Goal: Use online tool/utility: Utilize a website feature to perform a specific function

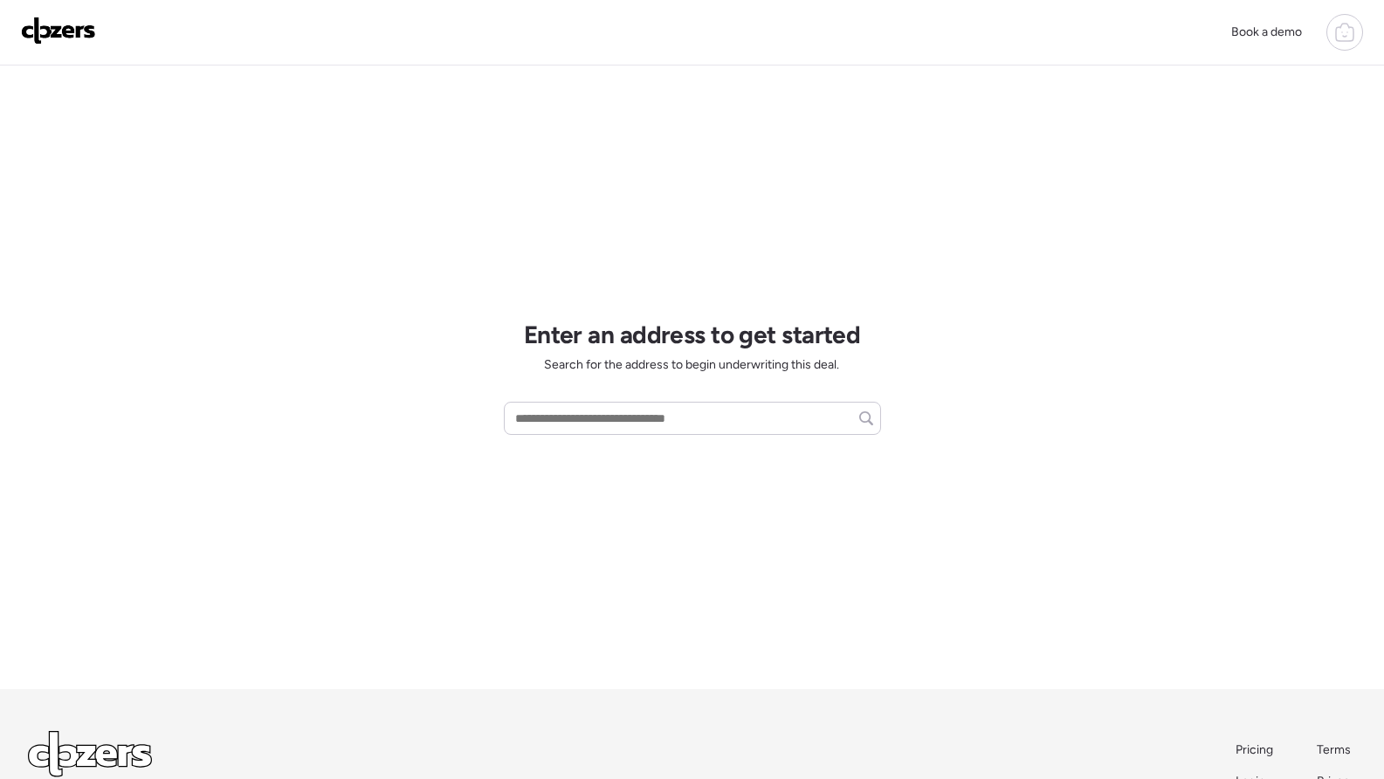
click at [1335, 26] on icon at bounding box center [1344, 32] width 21 height 21
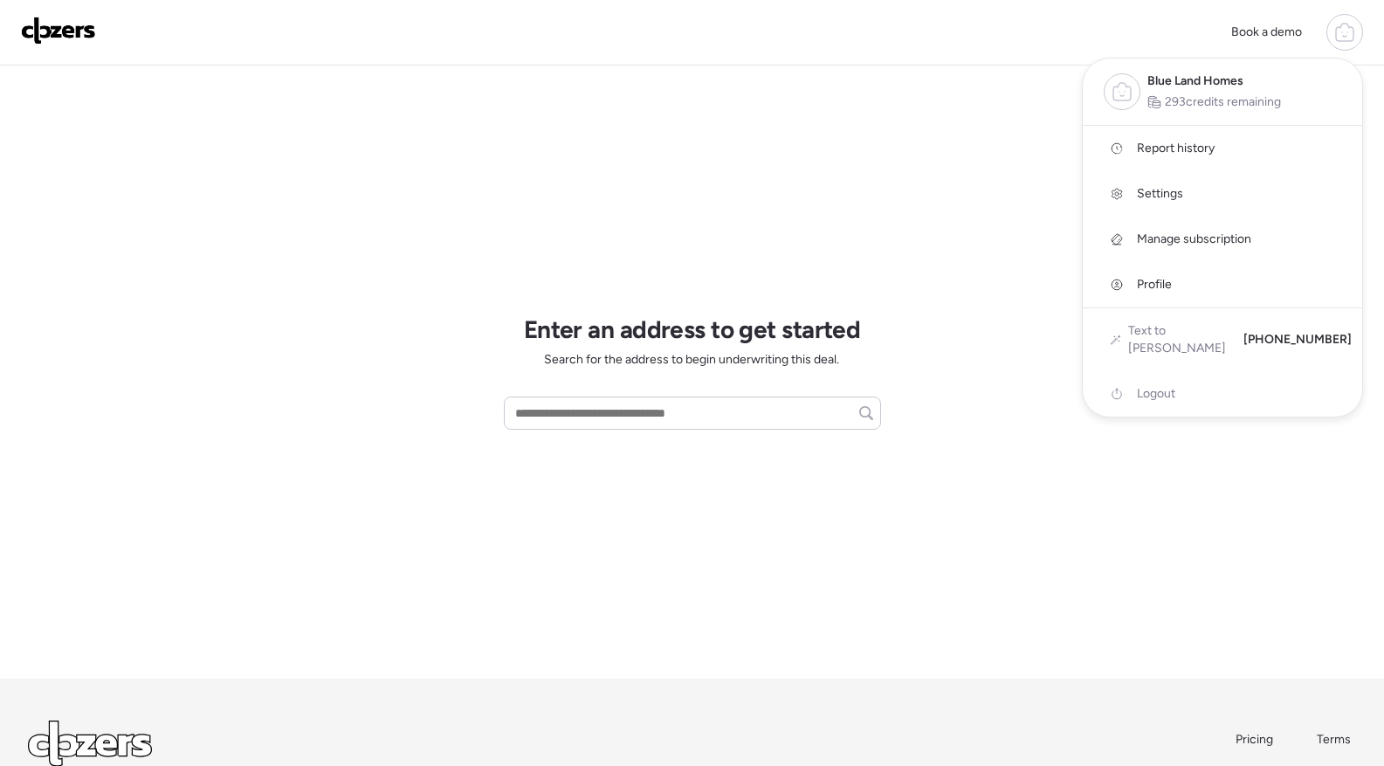
click at [1219, 149] on link "Report history" at bounding box center [1222, 148] width 279 height 45
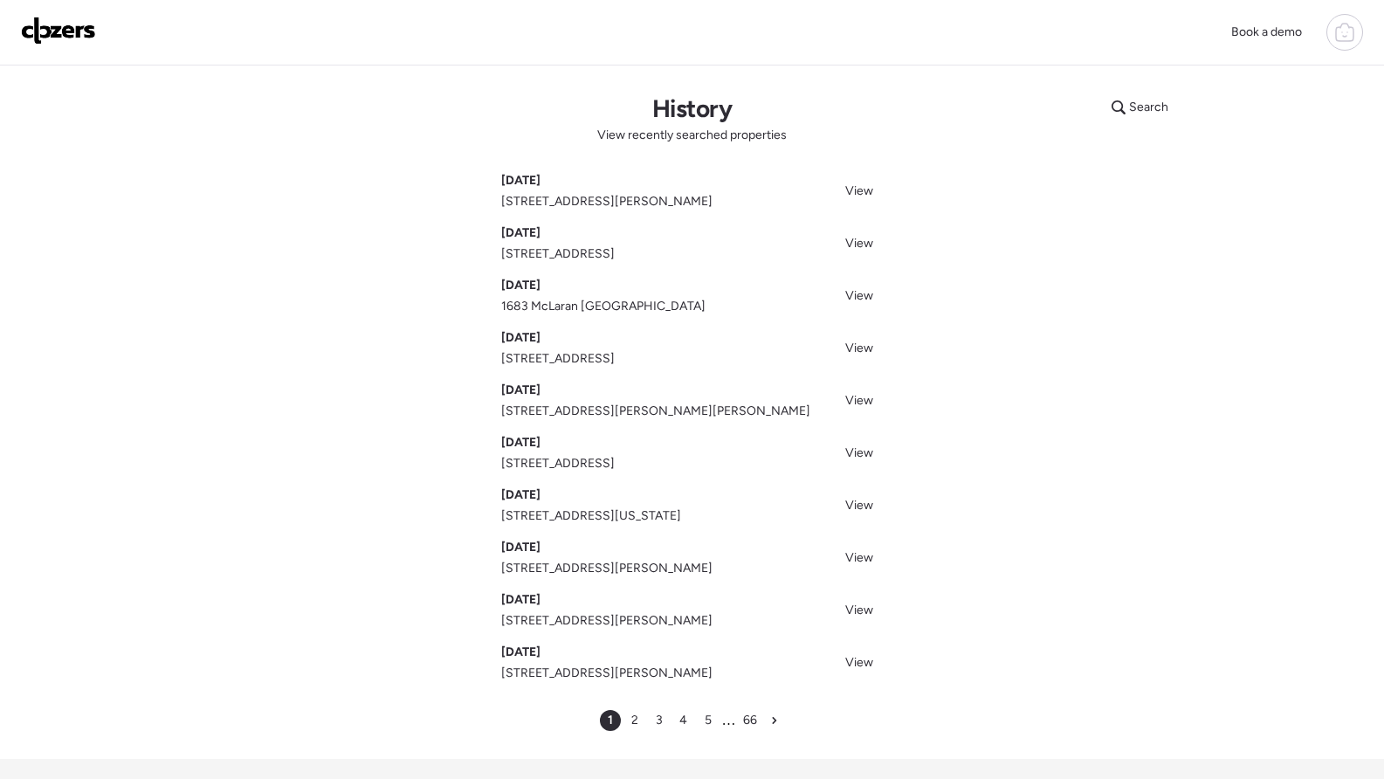
scroll to position [10, 0]
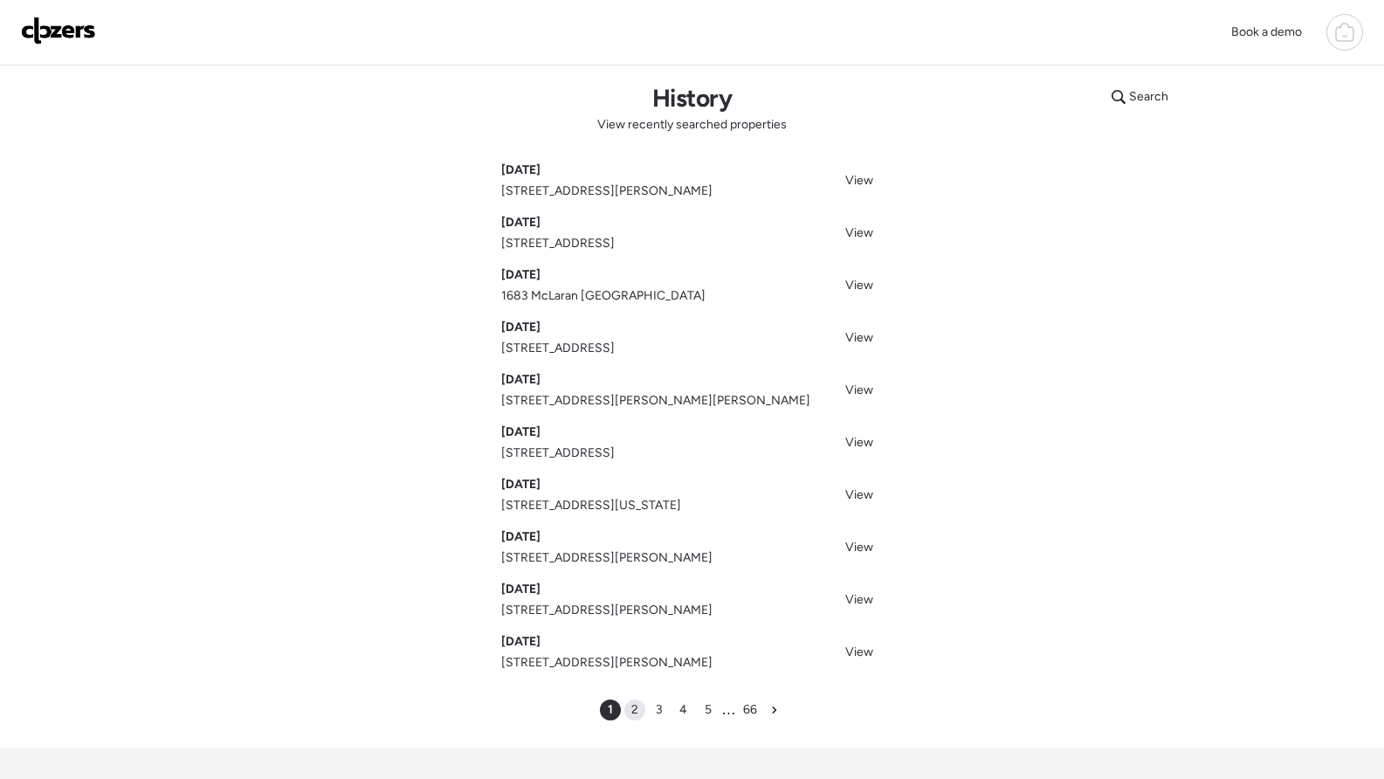
click at [633, 708] on span "2" at bounding box center [634, 709] width 7 height 17
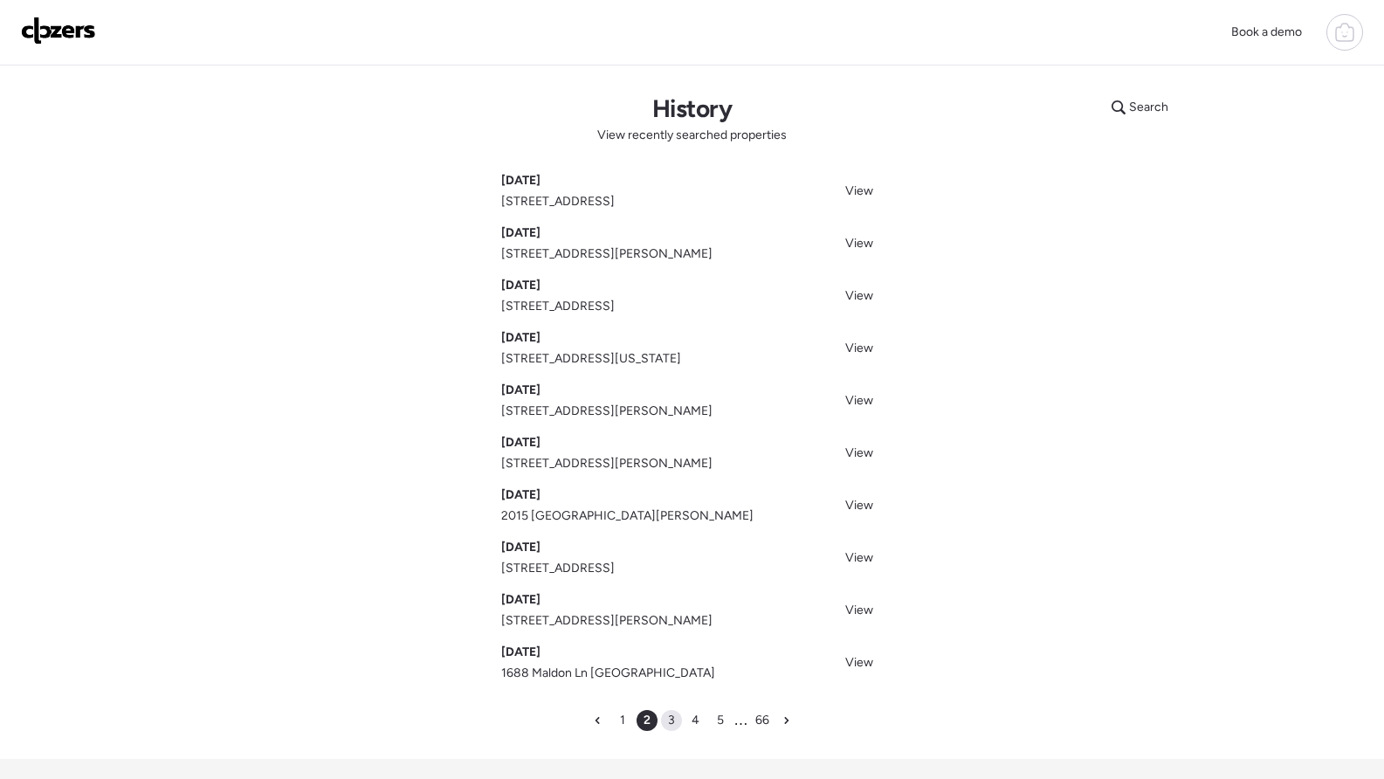
click at [672, 724] on span "3" at bounding box center [671, 719] width 7 height 17
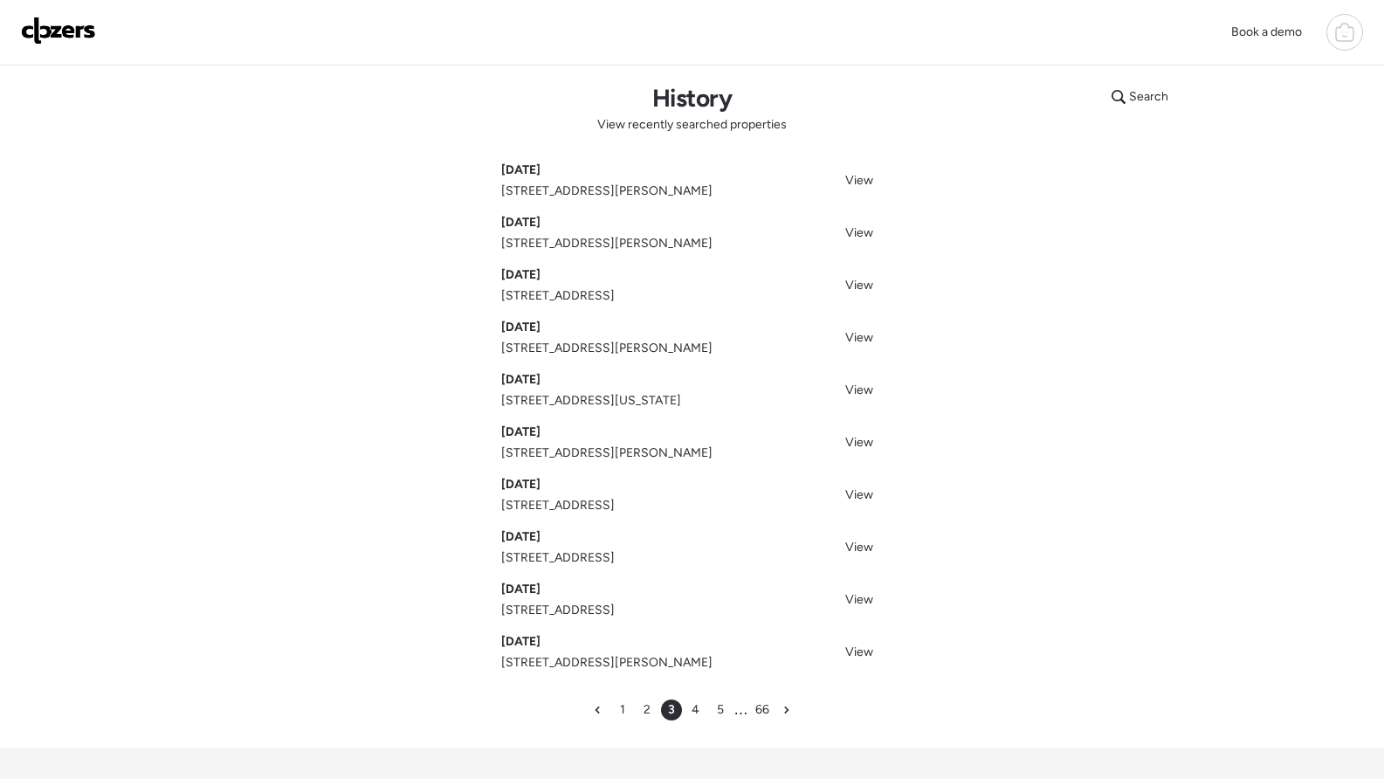
click at [63, 24] on img at bounding box center [58, 31] width 75 height 28
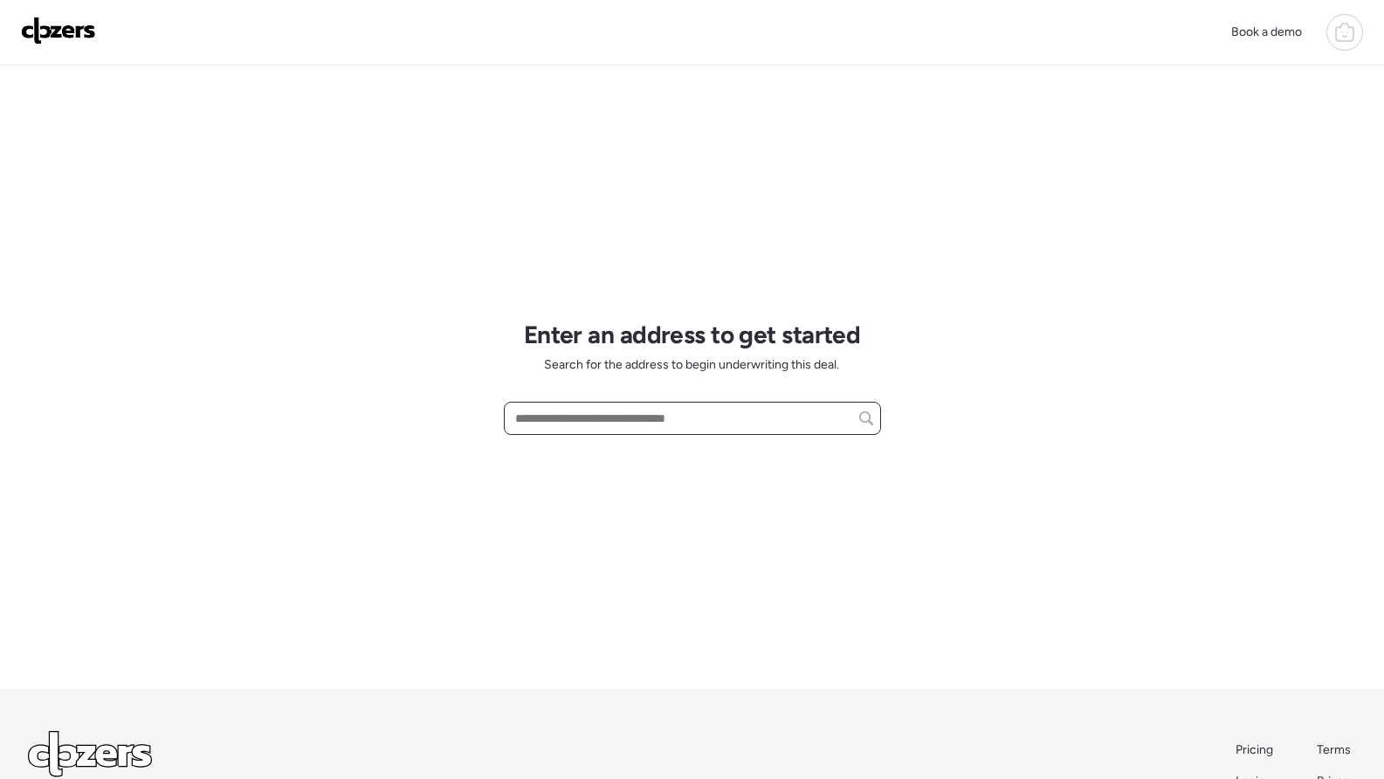
click at [559, 426] on input "text" at bounding box center [692, 418] width 361 height 24
type input "*"
paste input "**********"
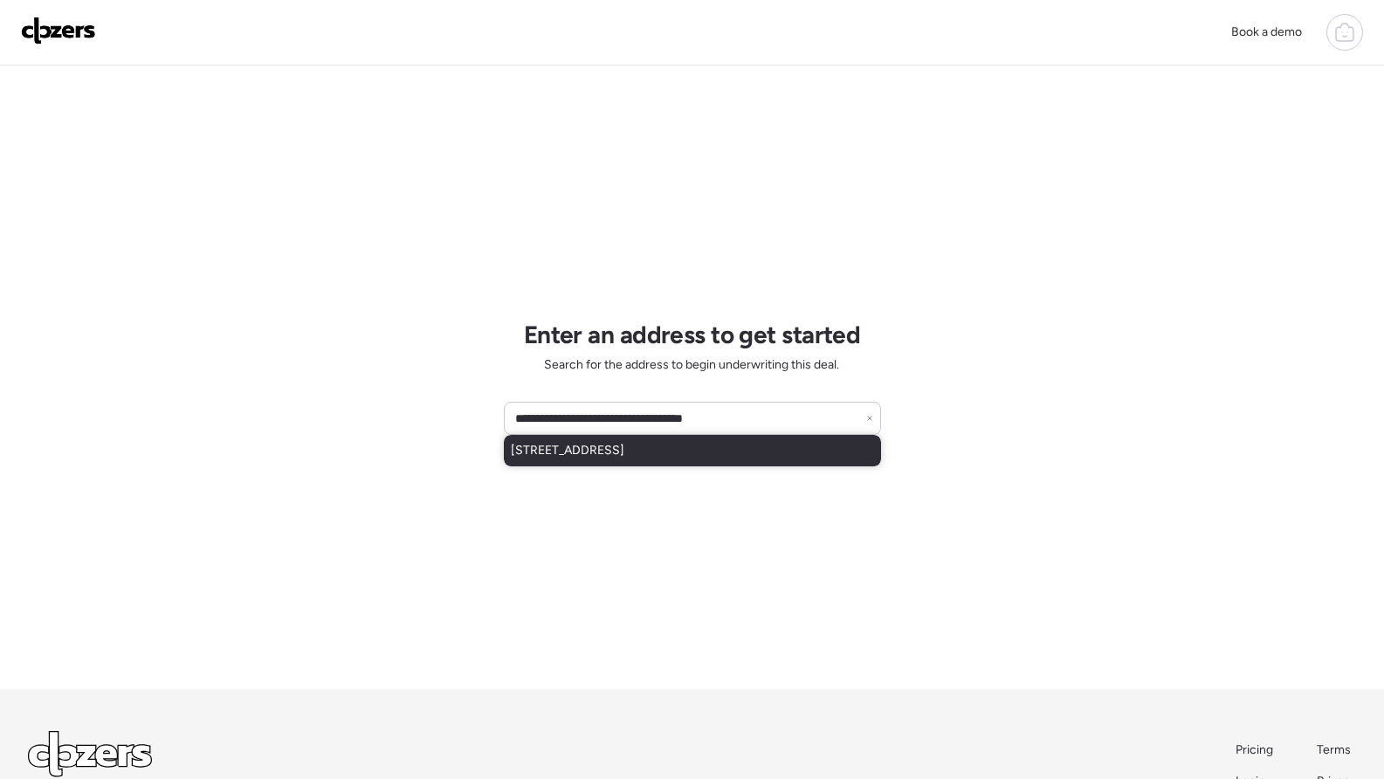
click at [608, 451] on span "[STREET_ADDRESS]" at bounding box center [567, 450] width 113 height 17
type input "**********"
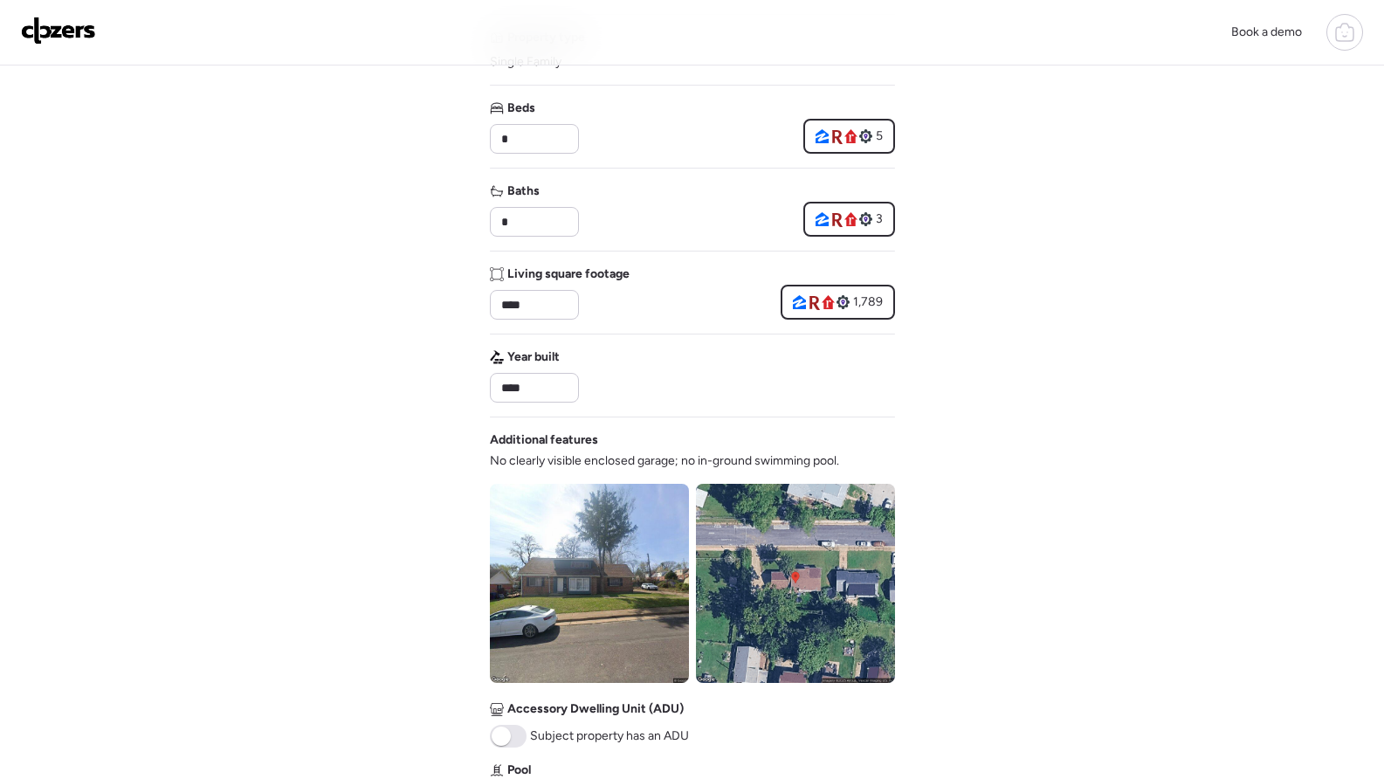
scroll to position [450, 0]
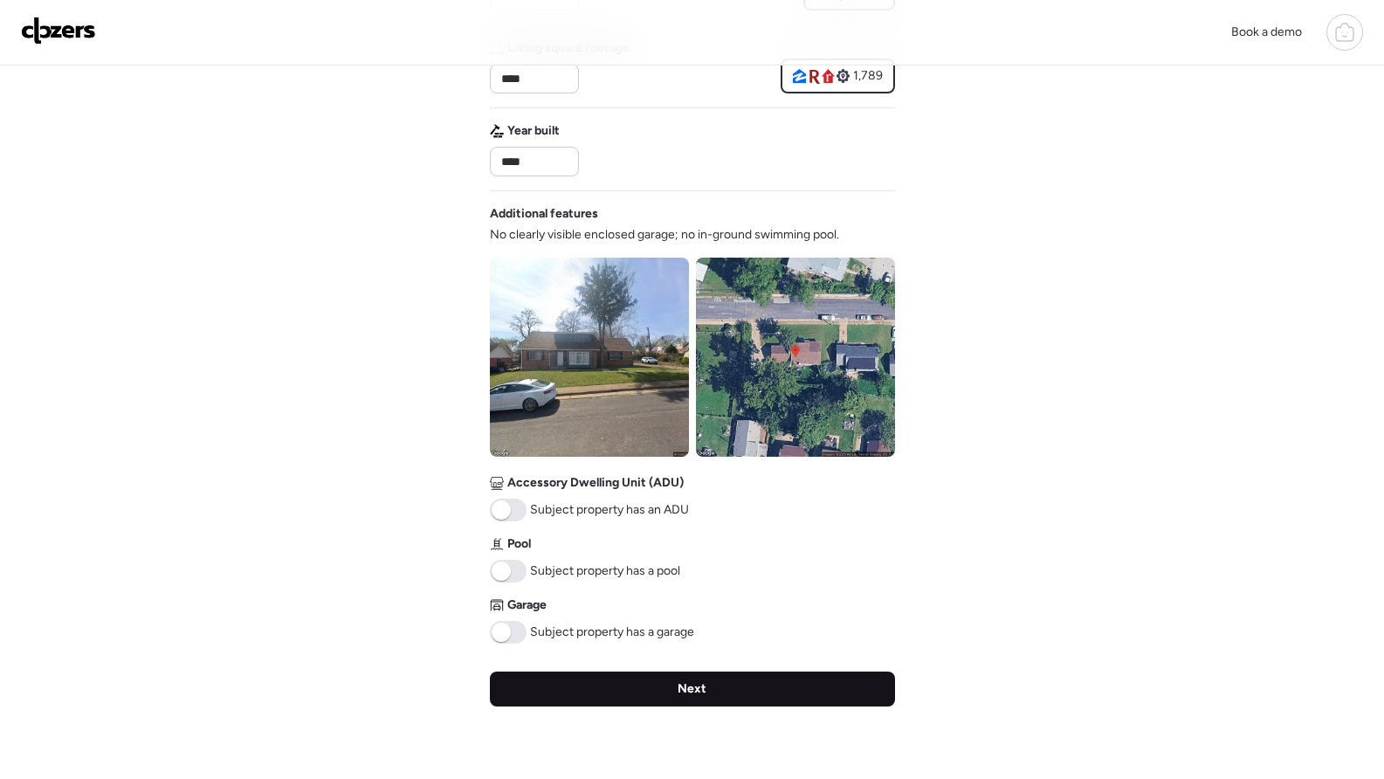
click at [690, 703] on div "Next" at bounding box center [692, 688] width 405 height 35
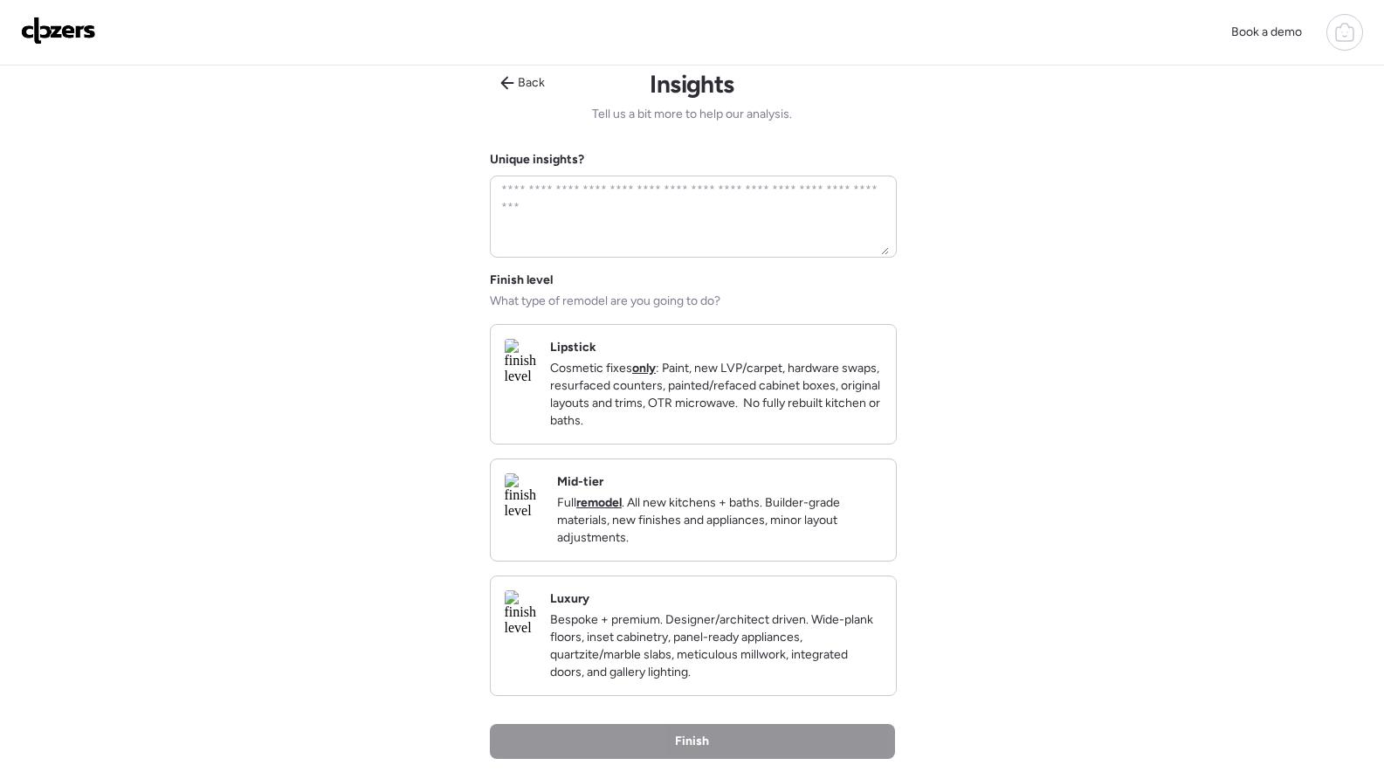
scroll to position [0, 0]
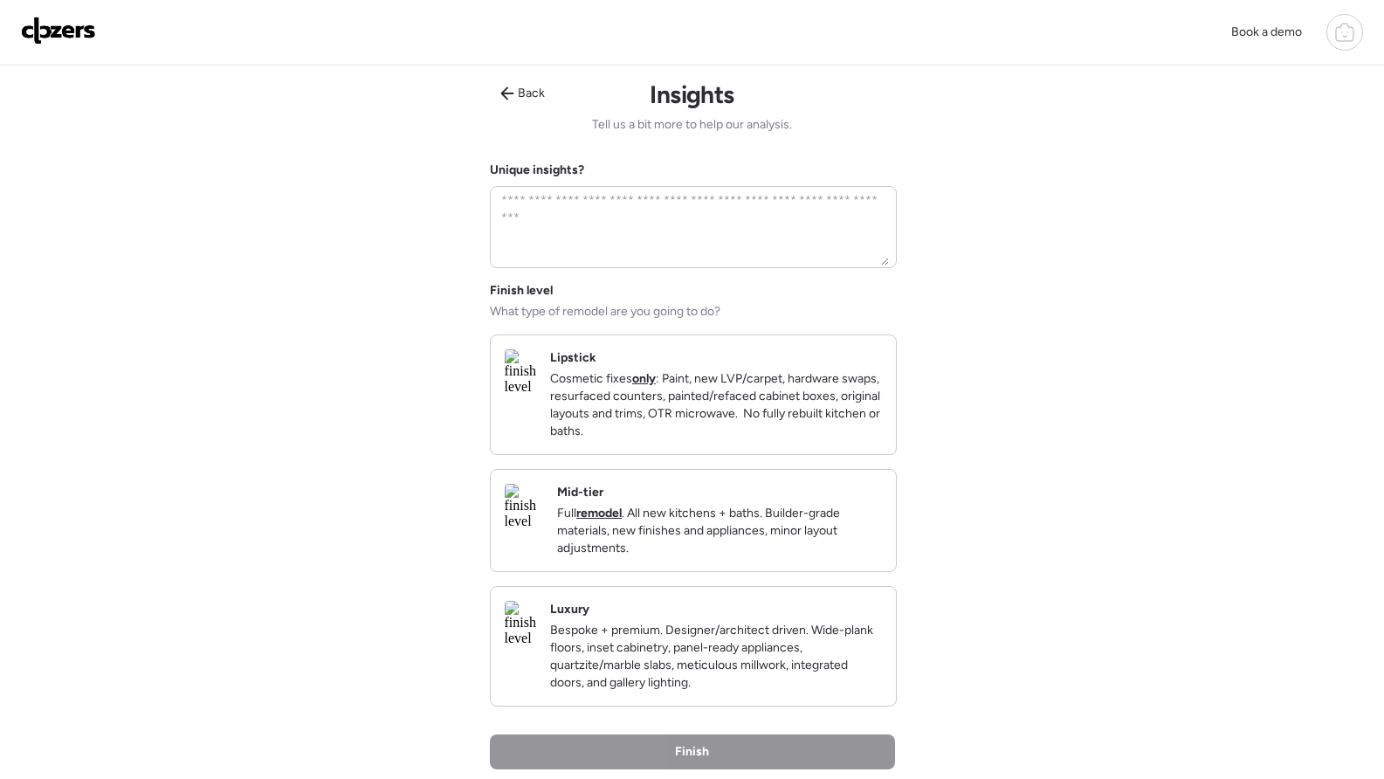
click at [659, 521] on p "Full remodel . All new kitchens + baths. Builder-grade materials, new finishes …" at bounding box center [719, 531] width 325 height 52
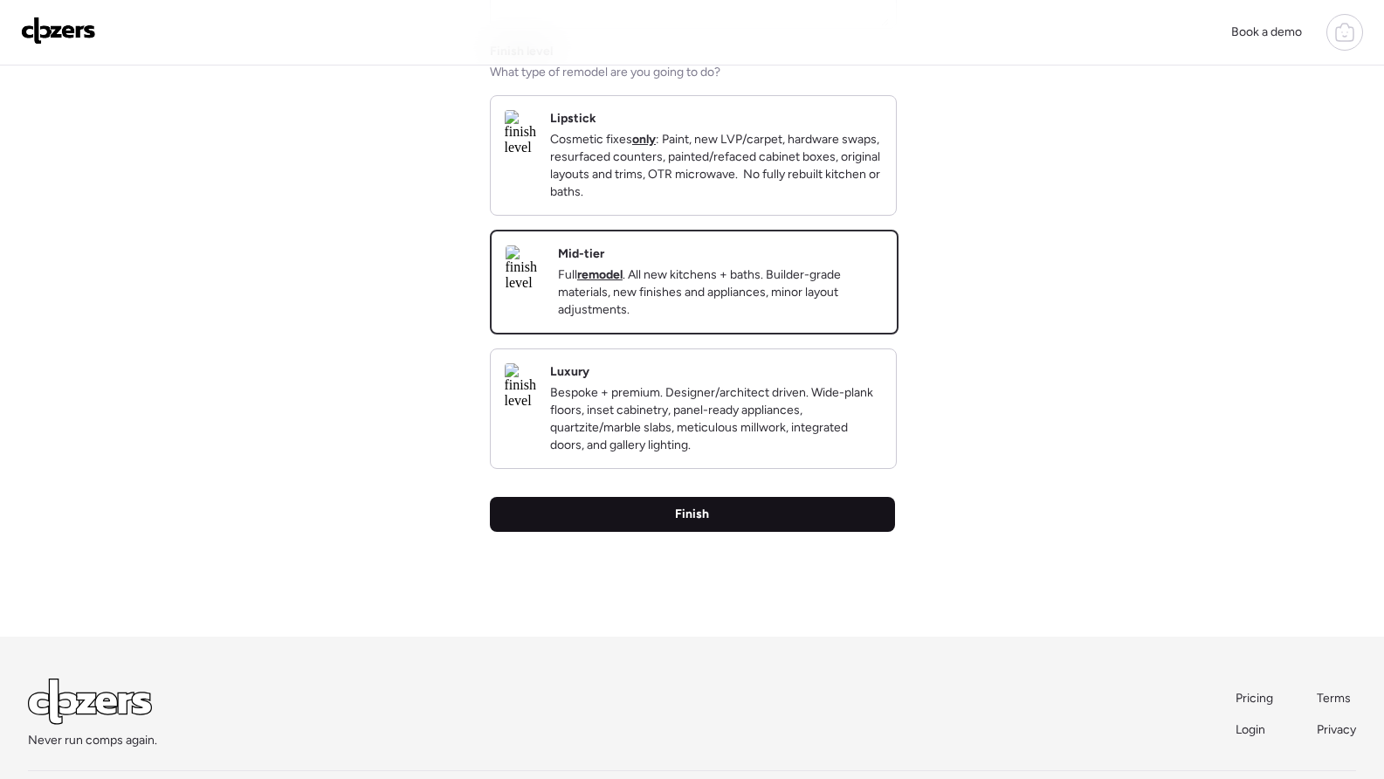
click at [743, 532] on div "Finish" at bounding box center [692, 514] width 405 height 35
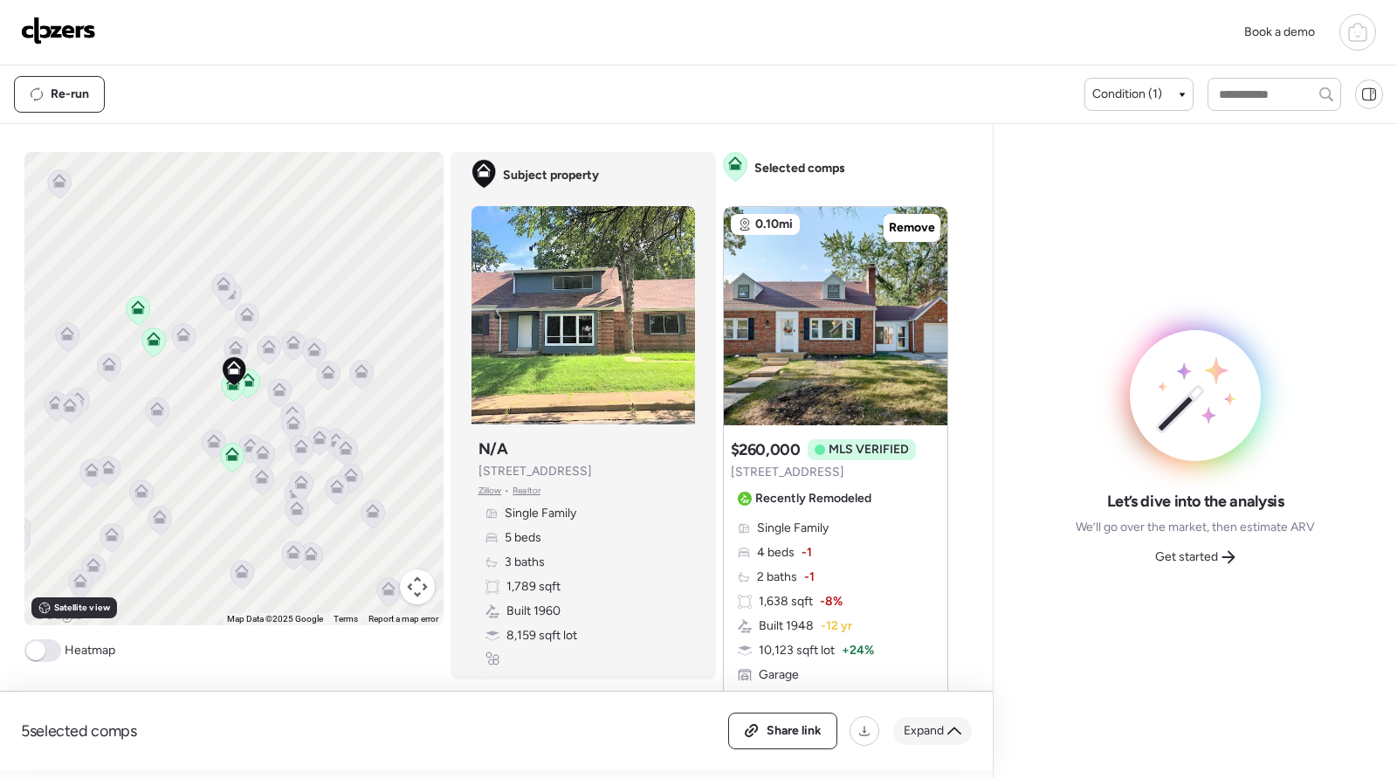
click at [941, 734] on span "Expand" at bounding box center [924, 730] width 40 height 17
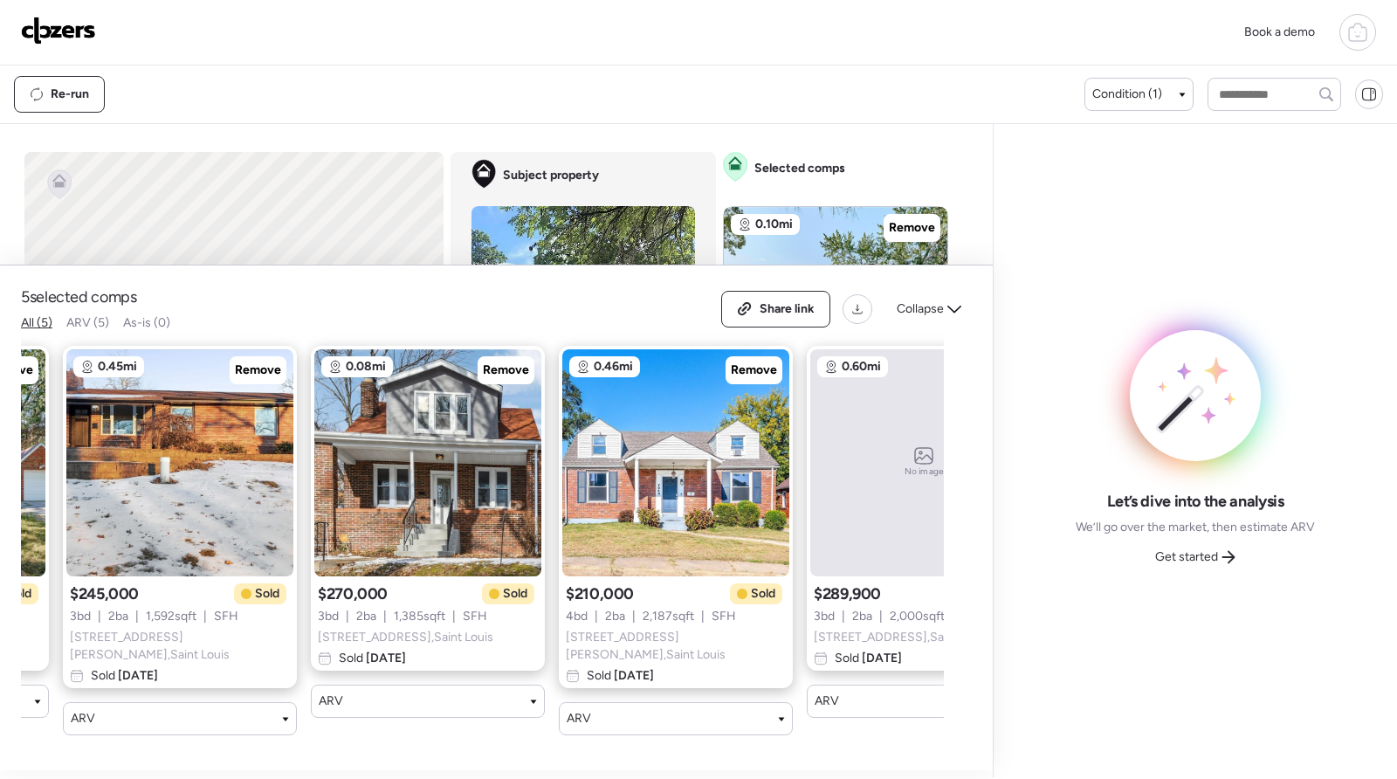
scroll to position [0, 230]
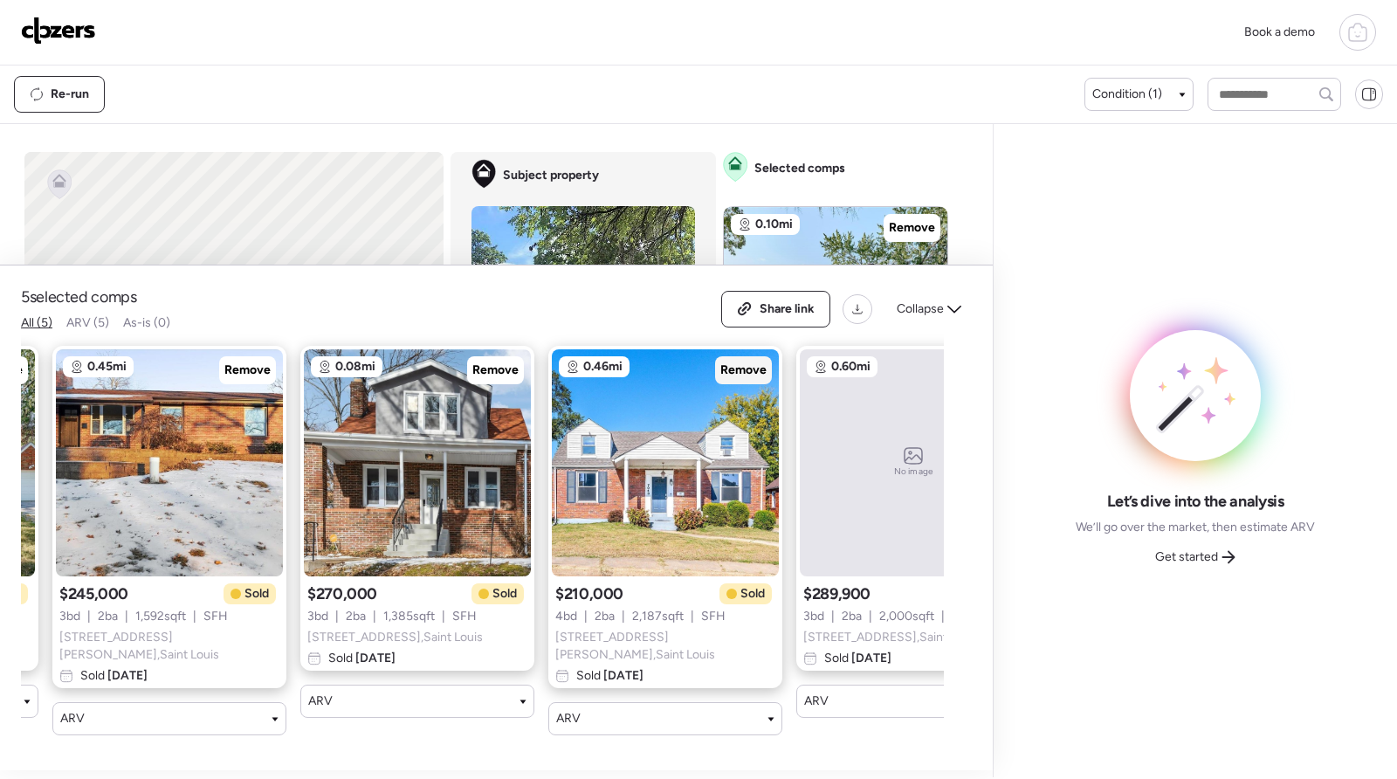
click at [750, 371] on span "Remove" at bounding box center [743, 369] width 46 height 17
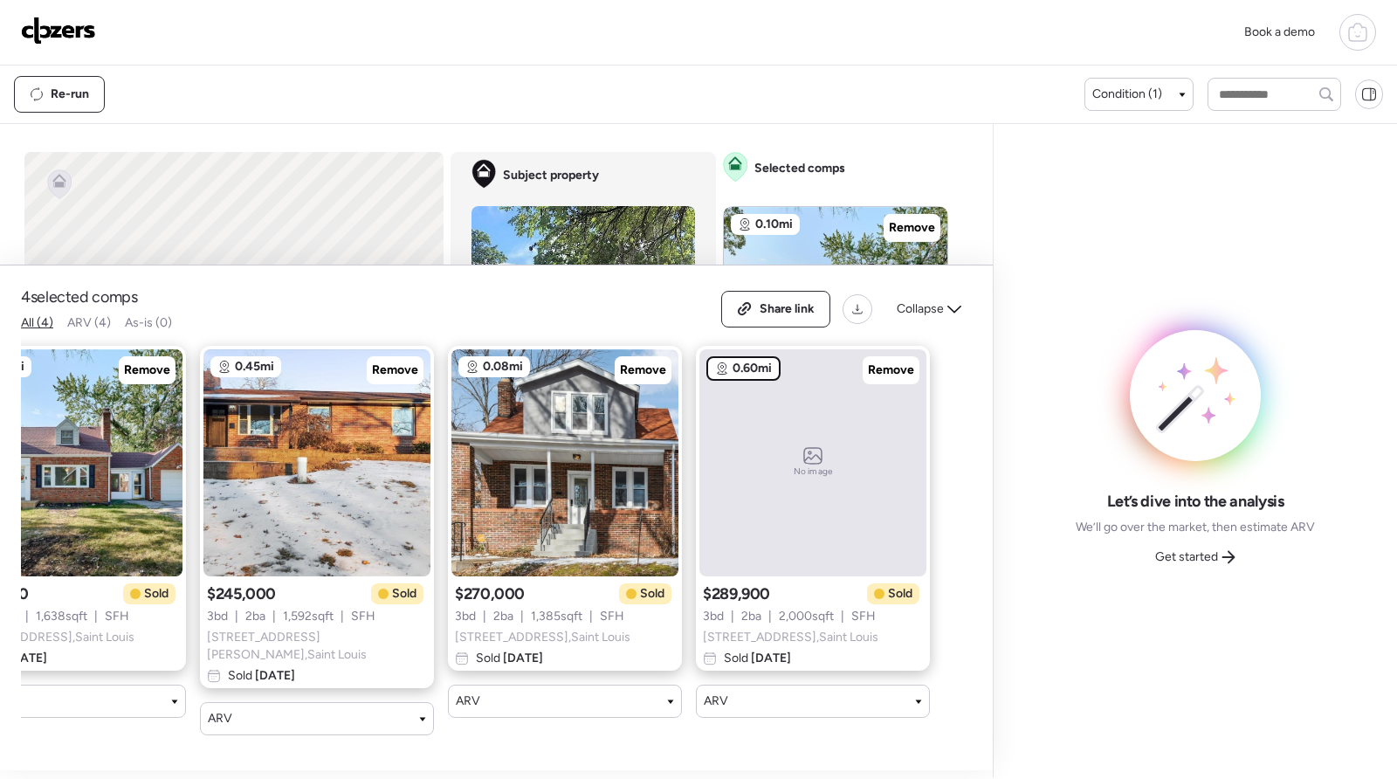
scroll to position [0, 83]
click at [878, 376] on span "Remove" at bounding box center [891, 369] width 46 height 17
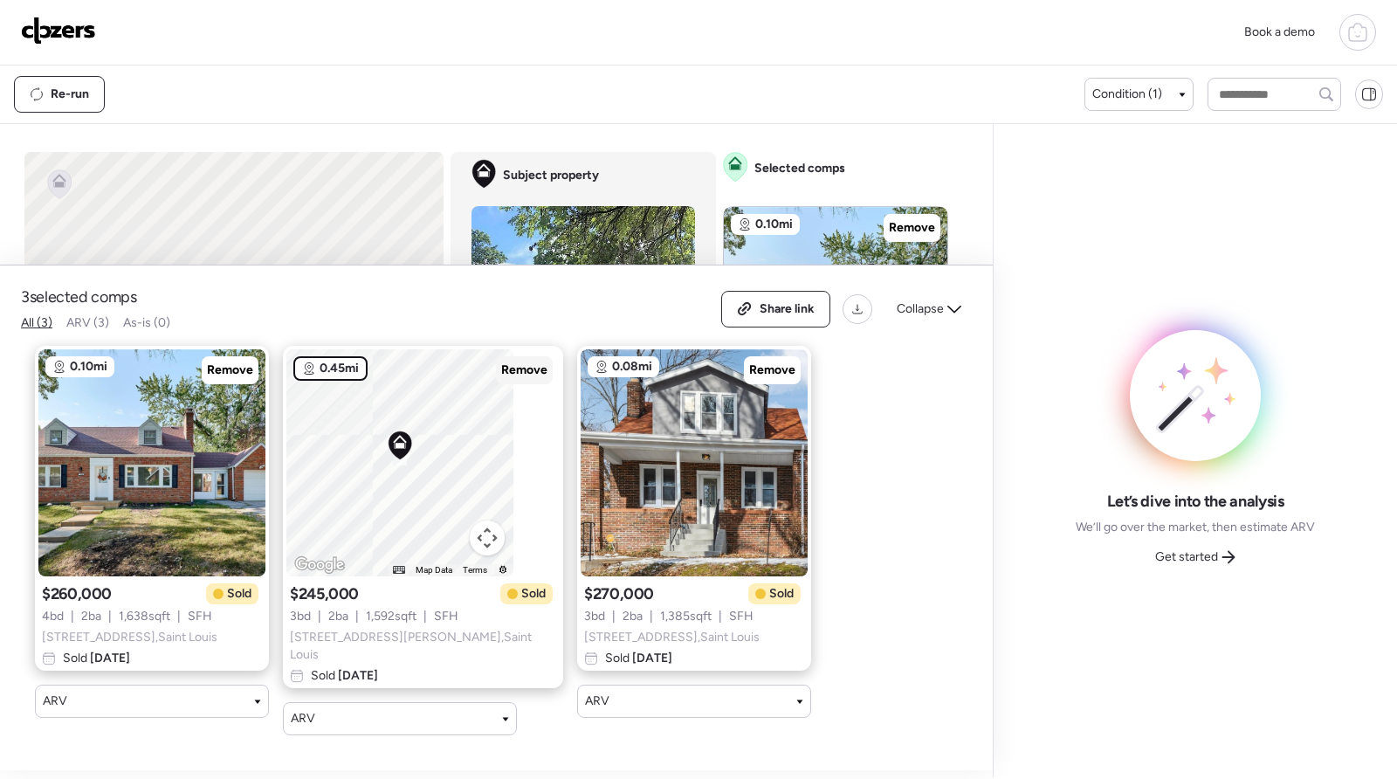
click at [501, 372] on span "Remove" at bounding box center [524, 369] width 46 height 17
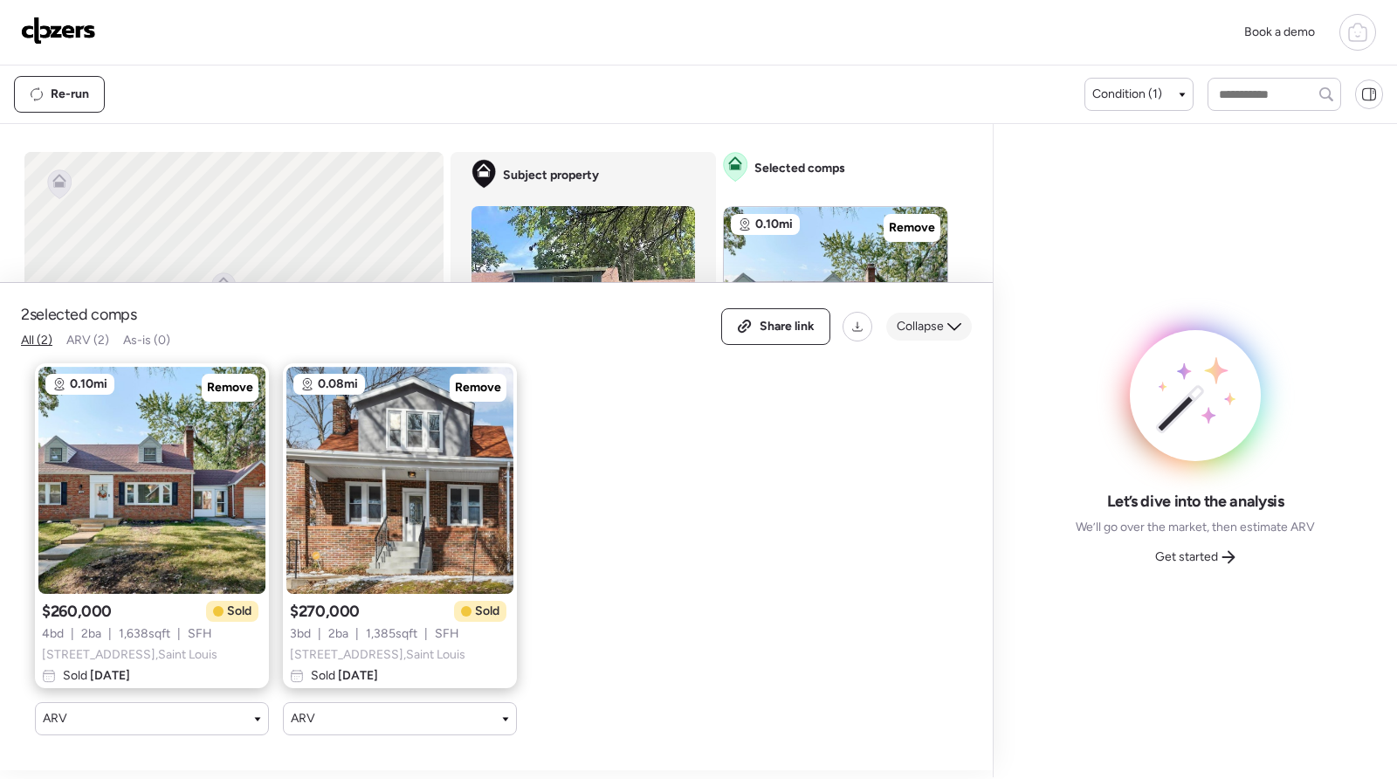
click at [949, 320] on icon at bounding box center [954, 327] width 14 height 14
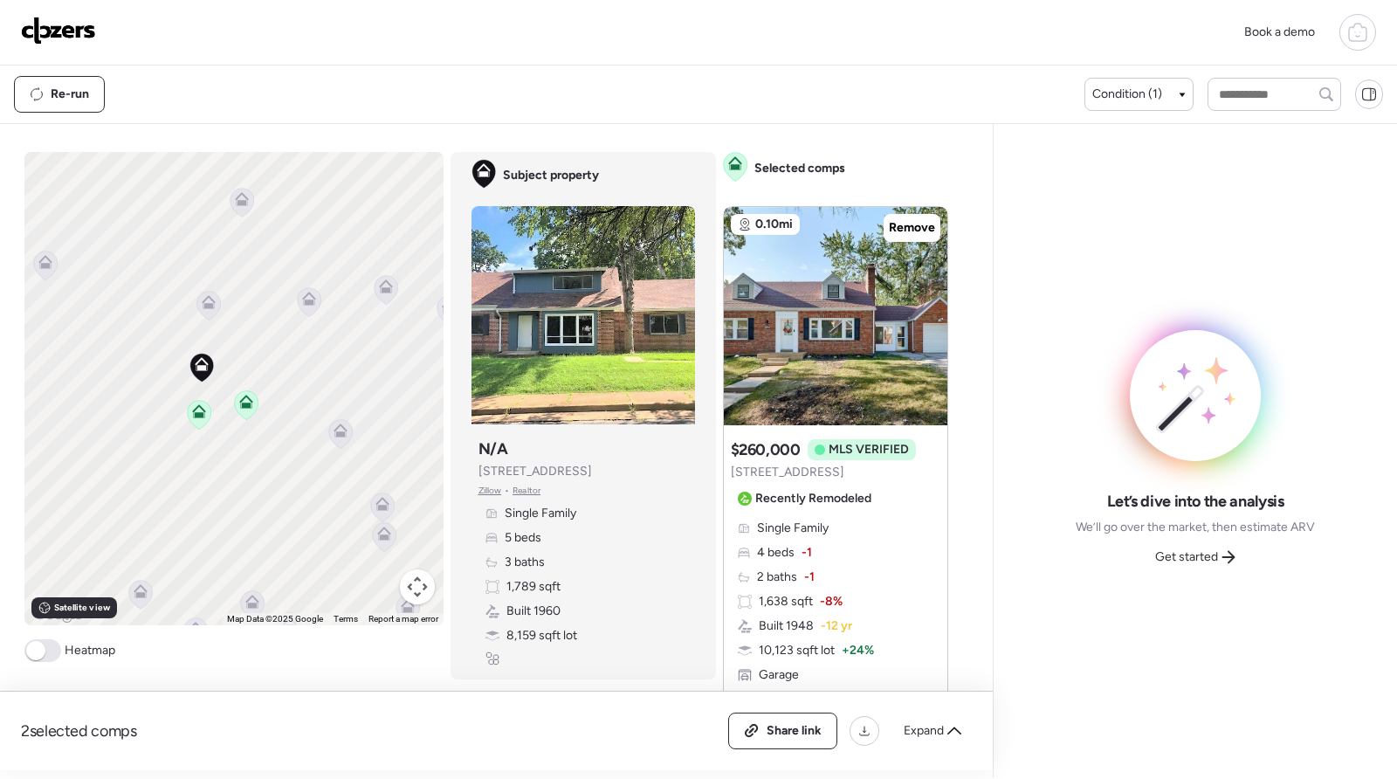
click at [203, 305] on icon at bounding box center [208, 305] width 11 height 5
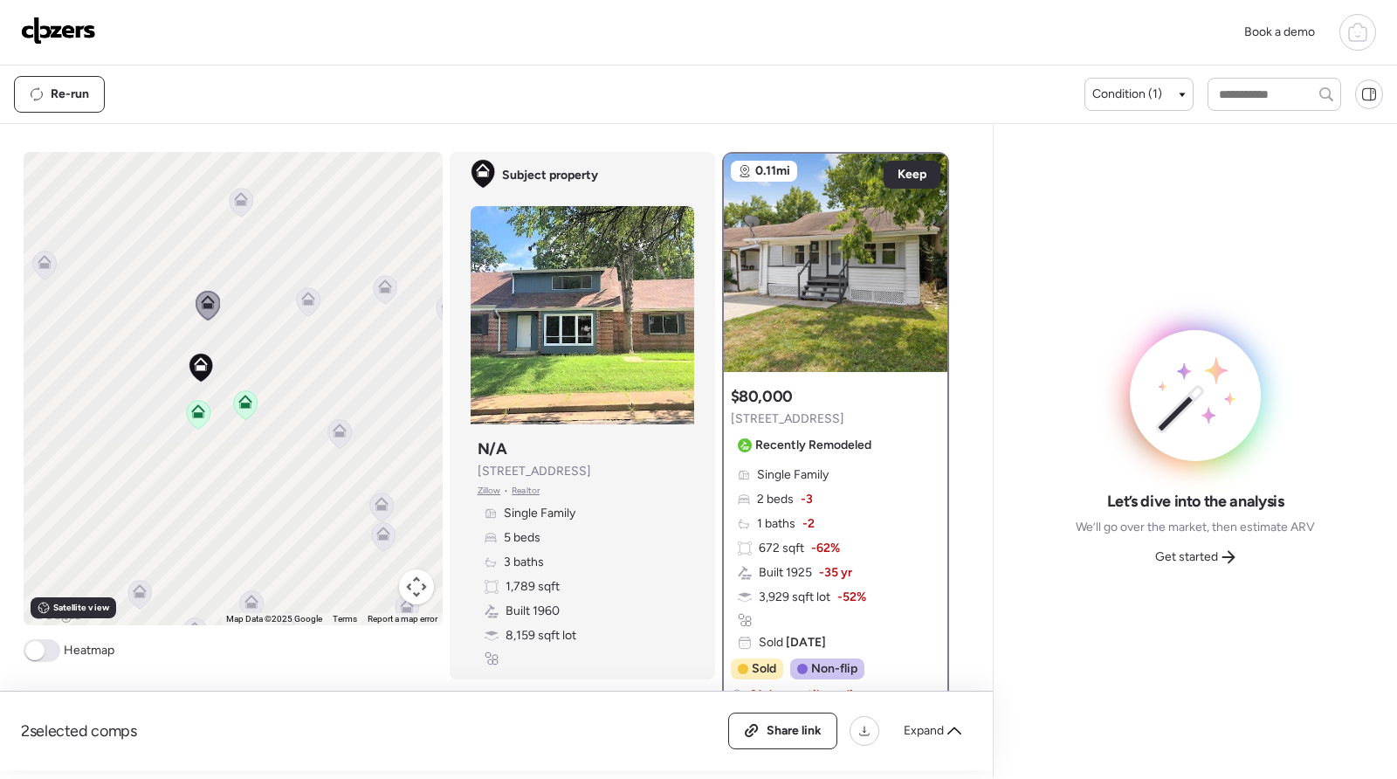
click at [333, 430] on icon at bounding box center [340, 430] width 14 height 14
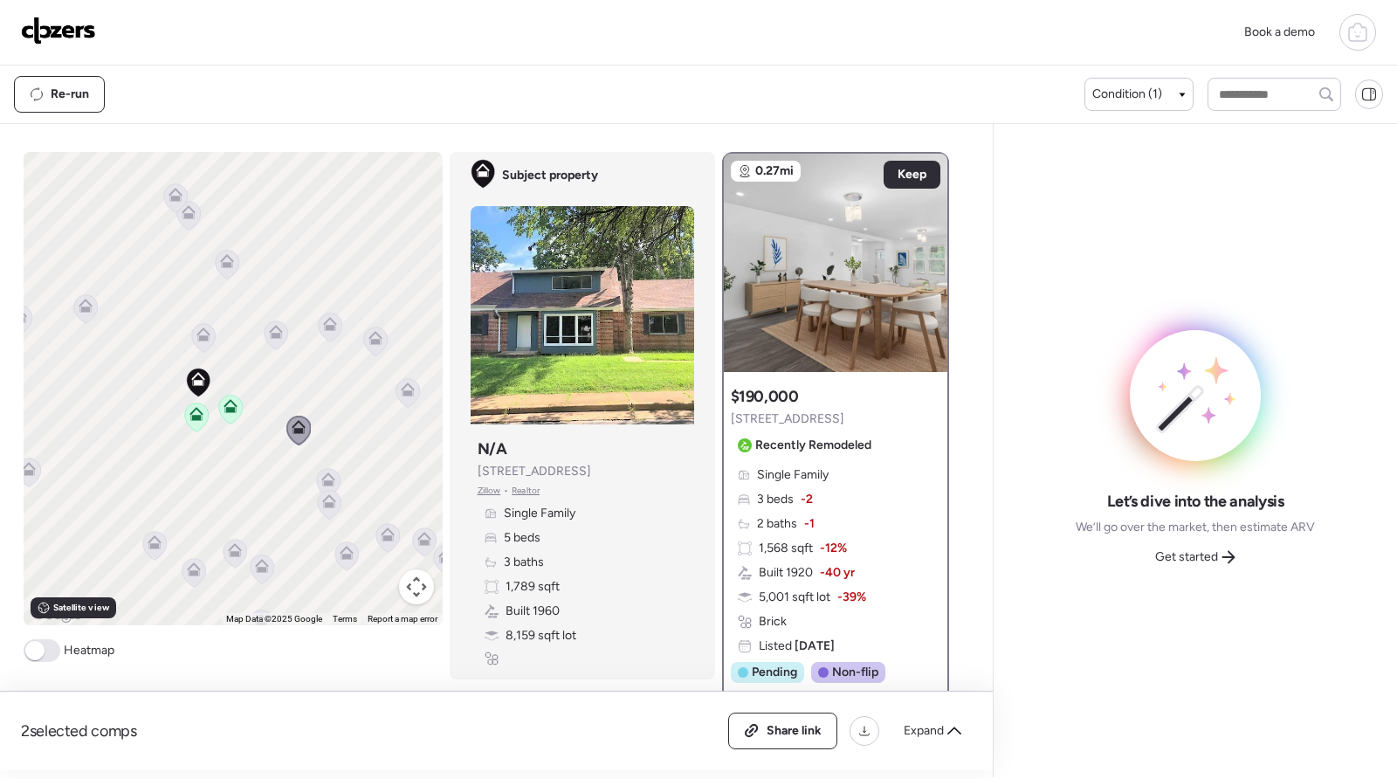
drag, startPoint x: 167, startPoint y: 504, endPoint x: 213, endPoint y: 485, distance: 49.8
click at [213, 485] on div "To activate drag with keyboard, press Alt + Enter. Once in keyboard drag state,…" at bounding box center [233, 388] width 419 height 473
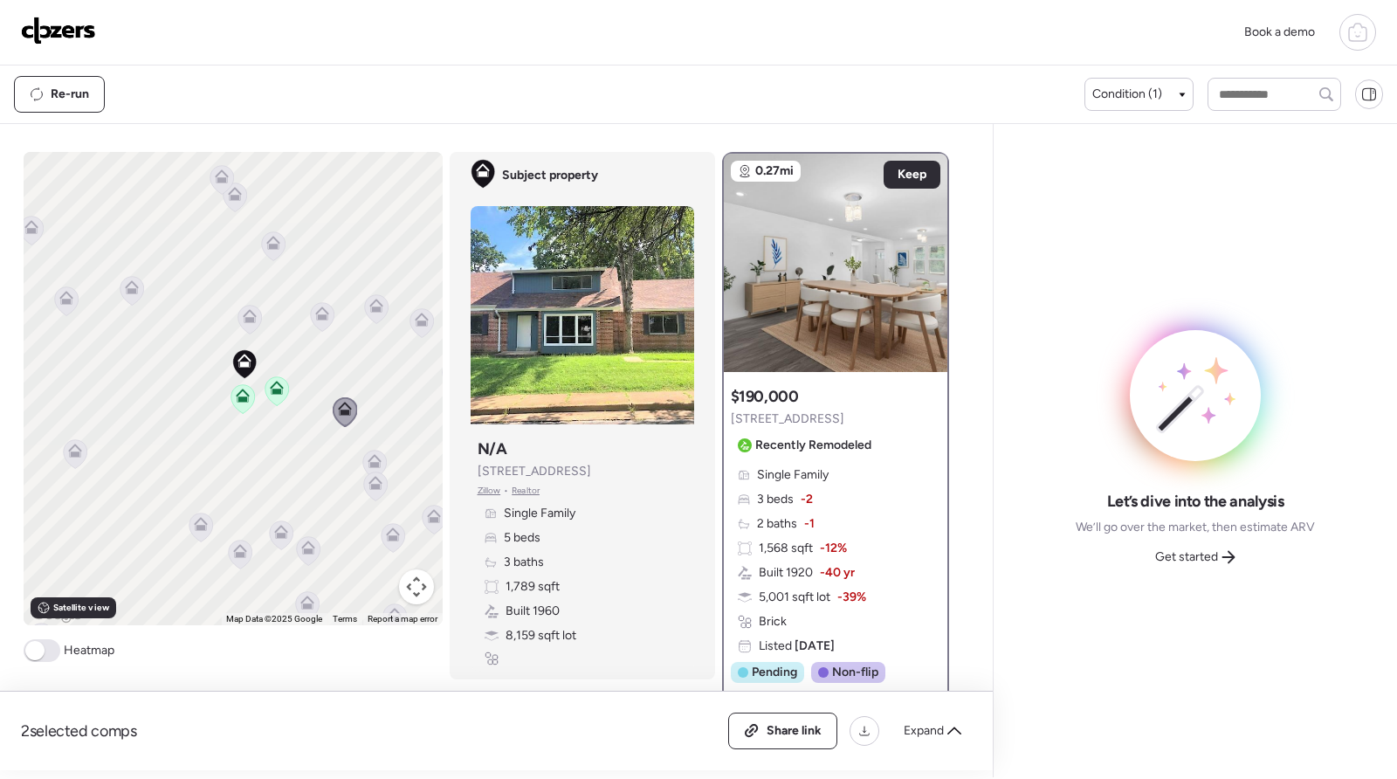
click at [196, 522] on icon at bounding box center [201, 524] width 14 height 14
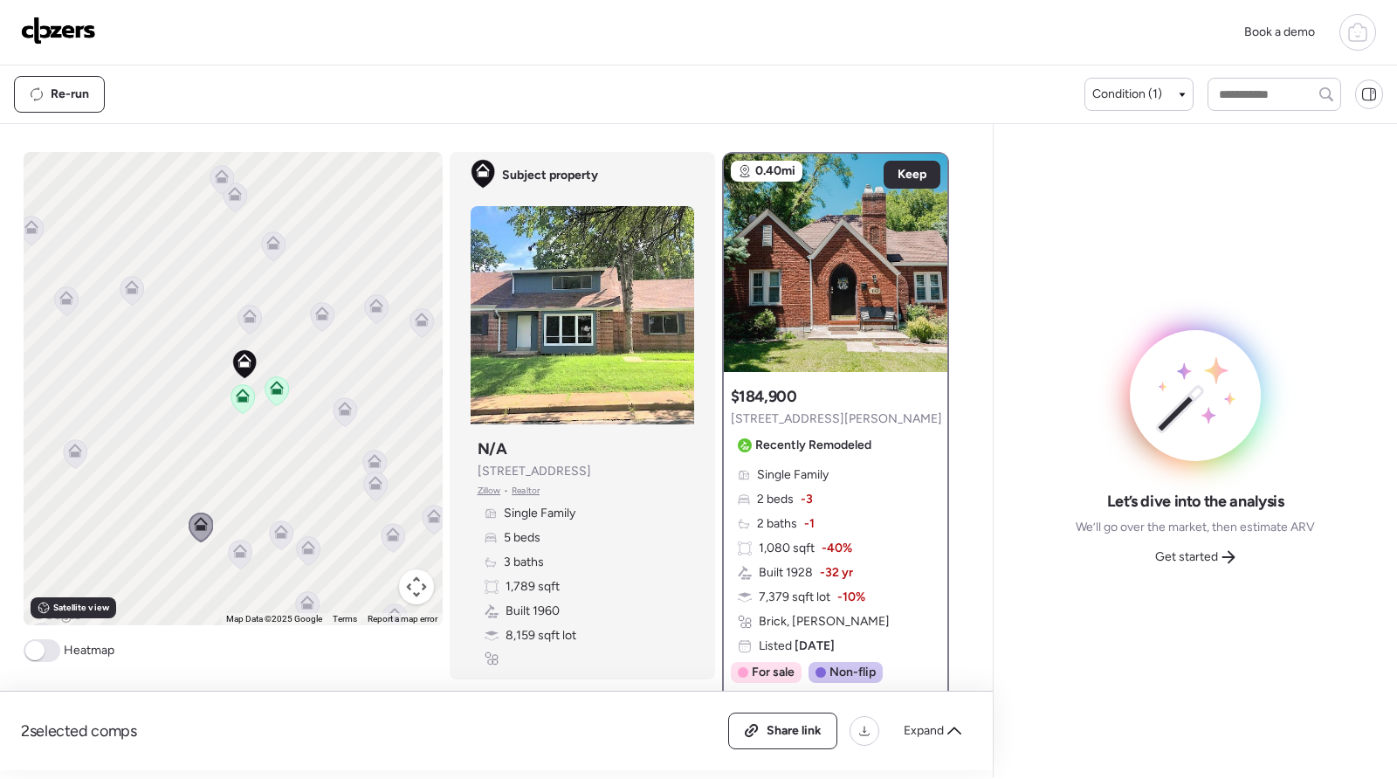
click at [228, 548] on icon at bounding box center [240, 554] width 24 height 29
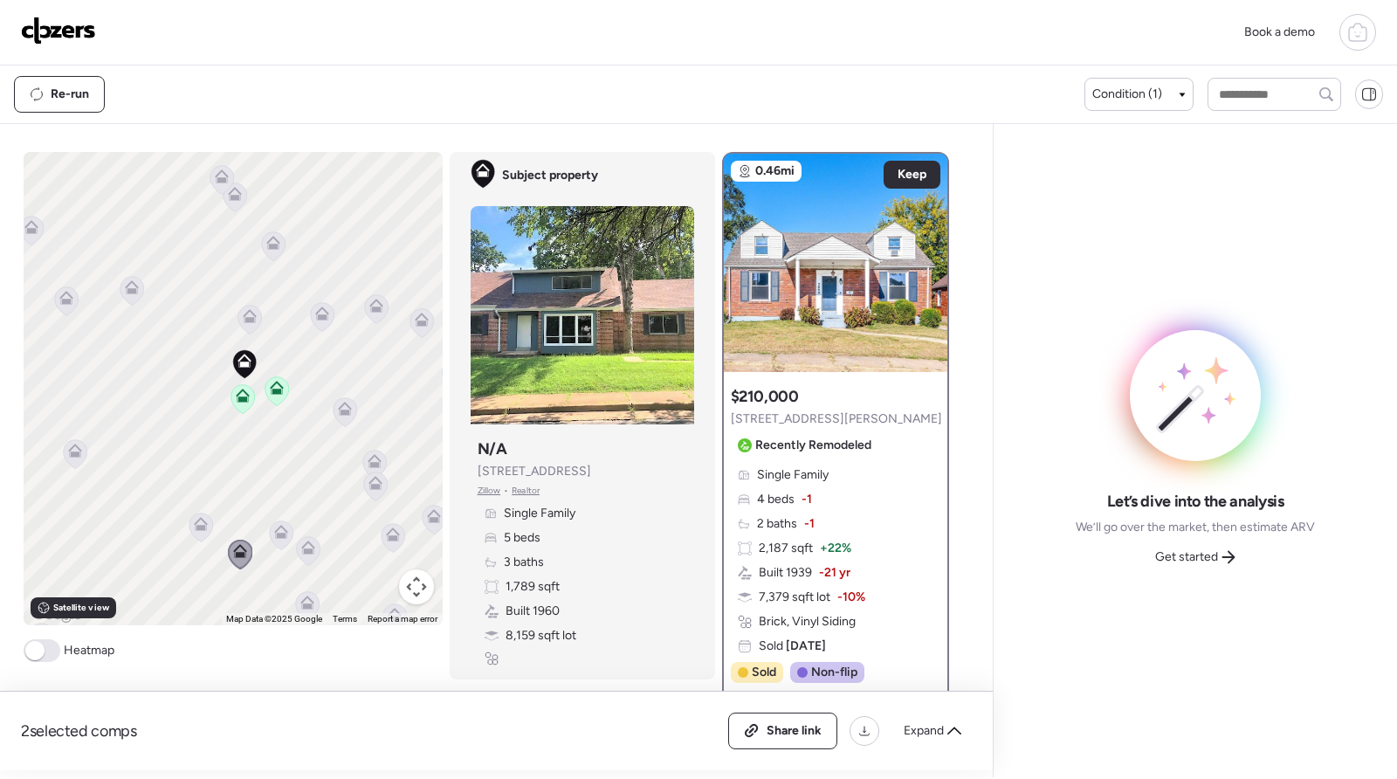
click at [301, 547] on icon at bounding box center [308, 547] width 14 height 14
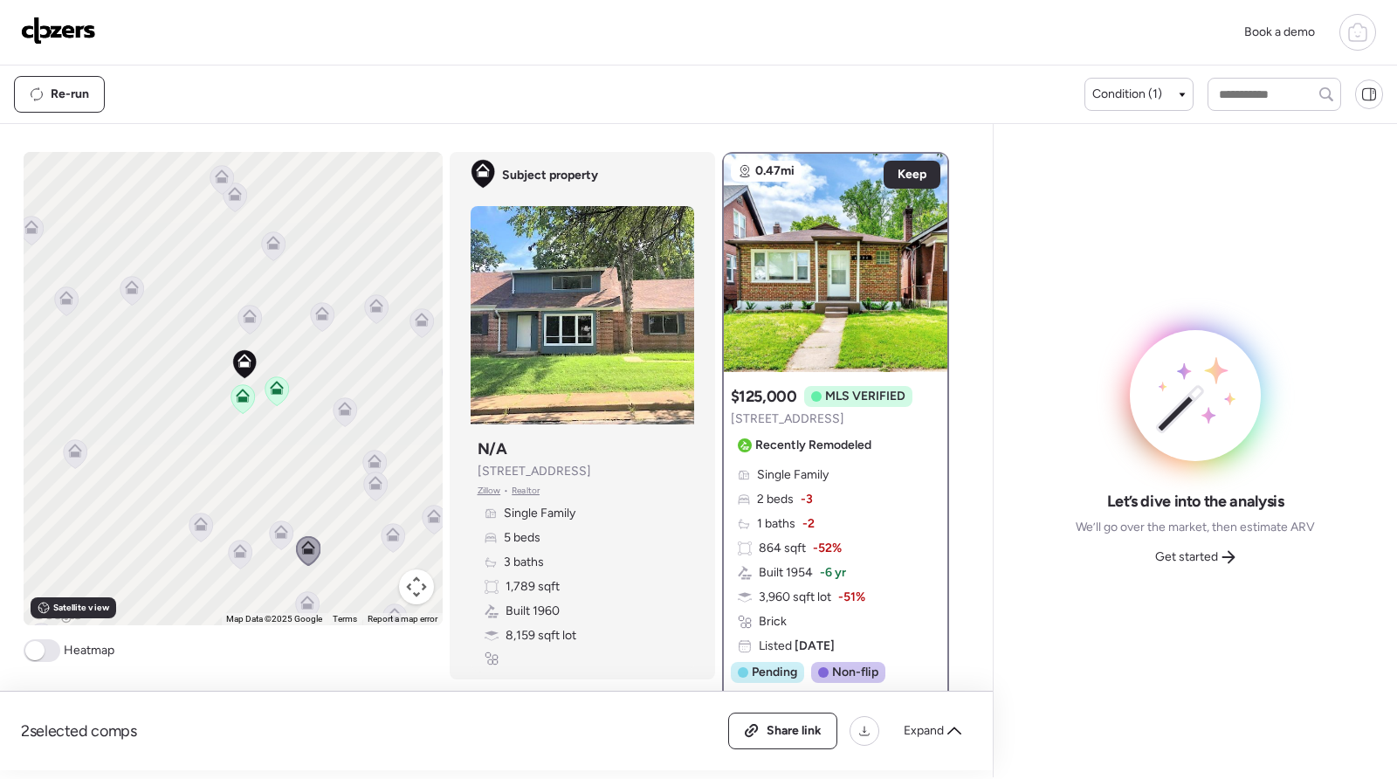
click at [276, 533] on icon at bounding box center [280, 535] width 11 height 5
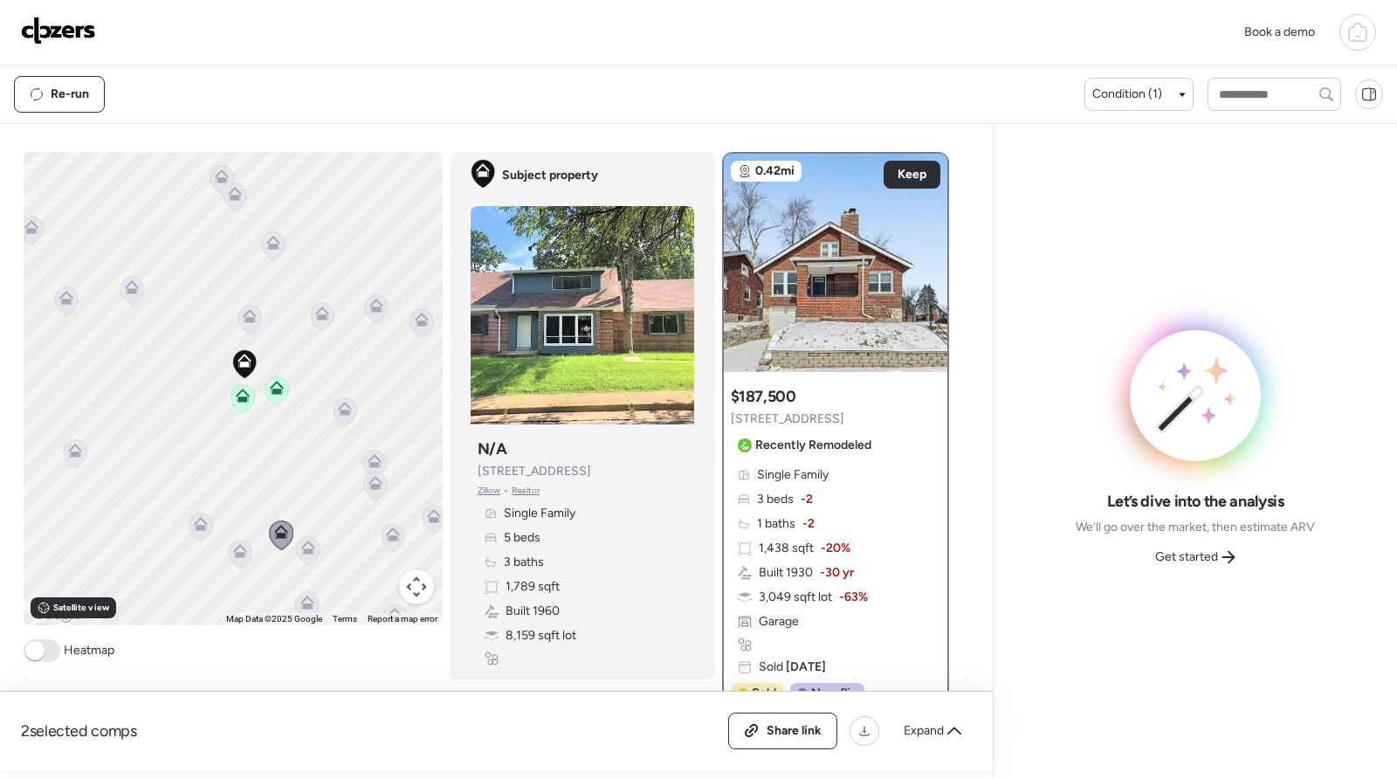
click at [125, 285] on icon at bounding box center [132, 287] width 14 height 14
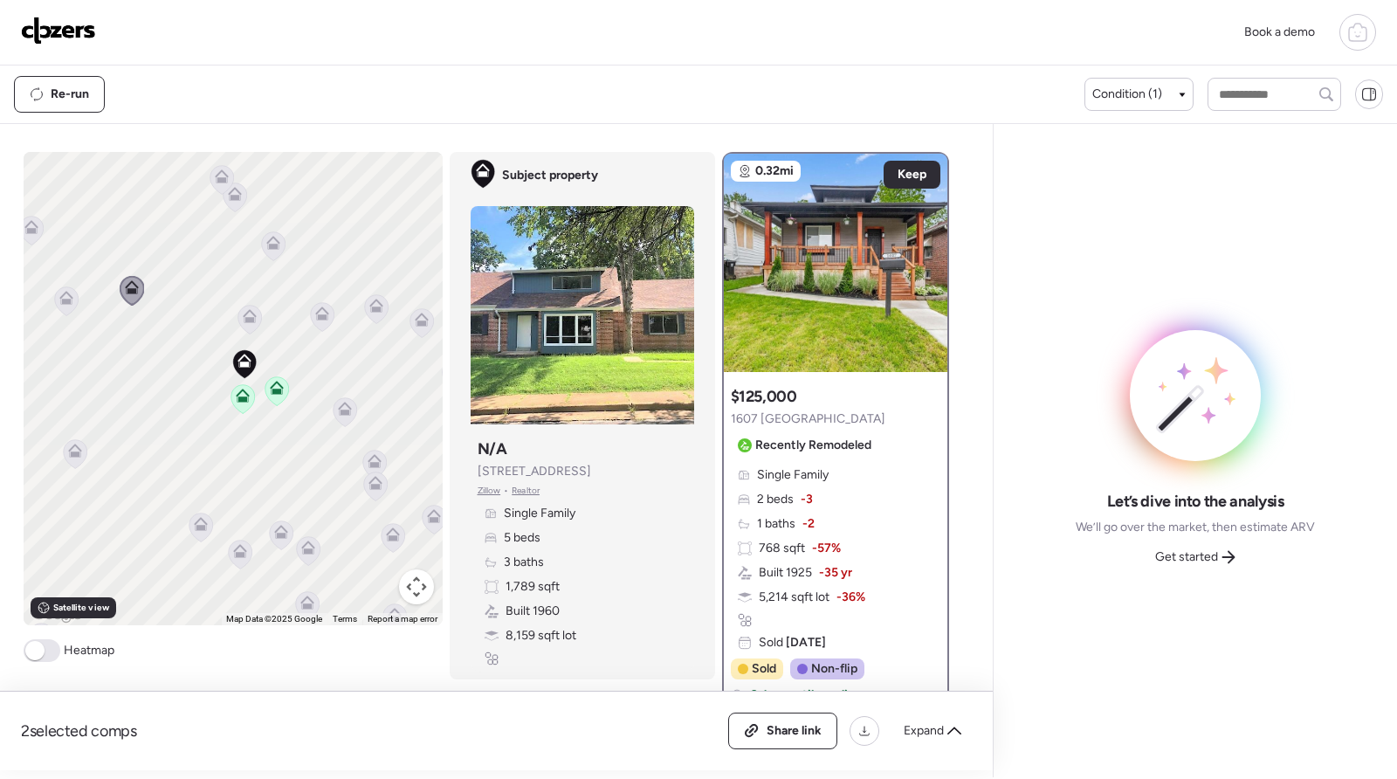
click at [54, 306] on icon at bounding box center [66, 301] width 24 height 29
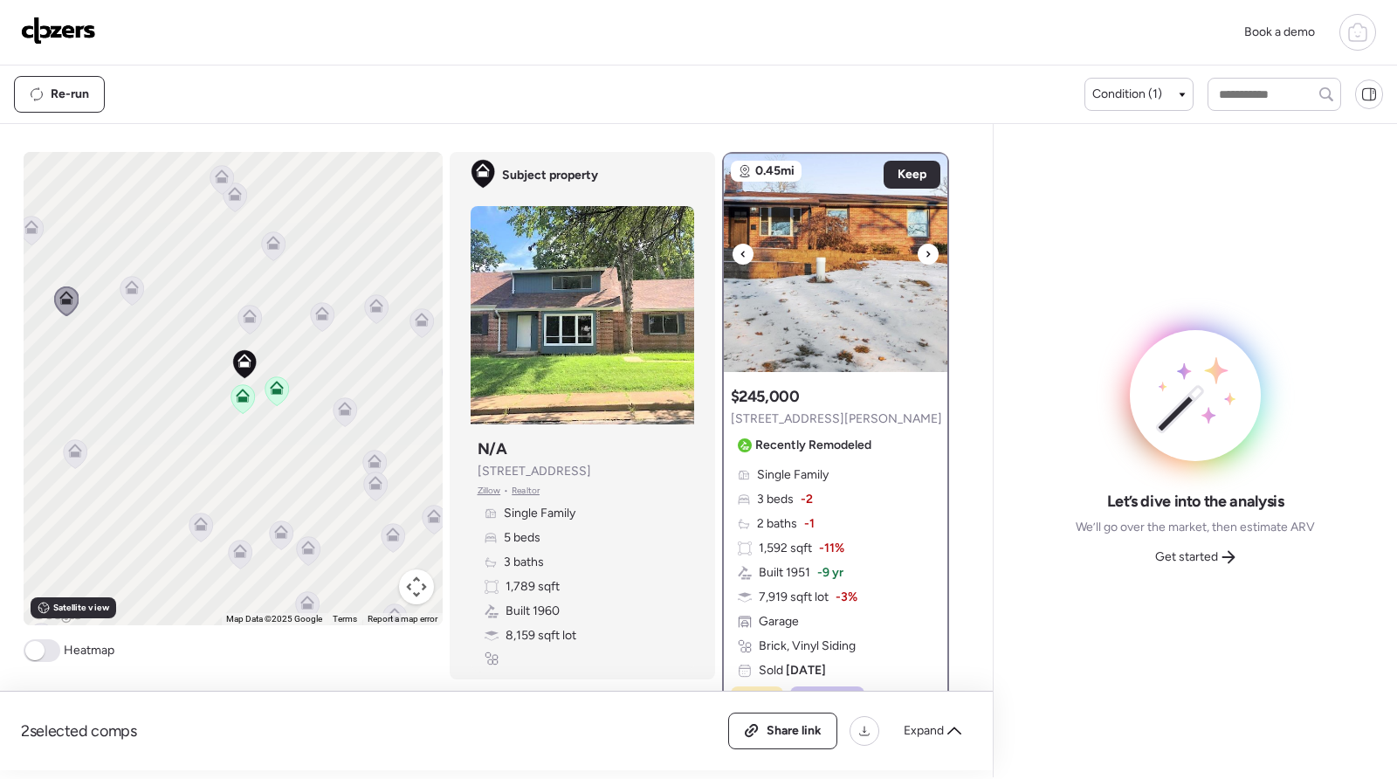
click at [918, 259] on div at bounding box center [928, 254] width 21 height 21
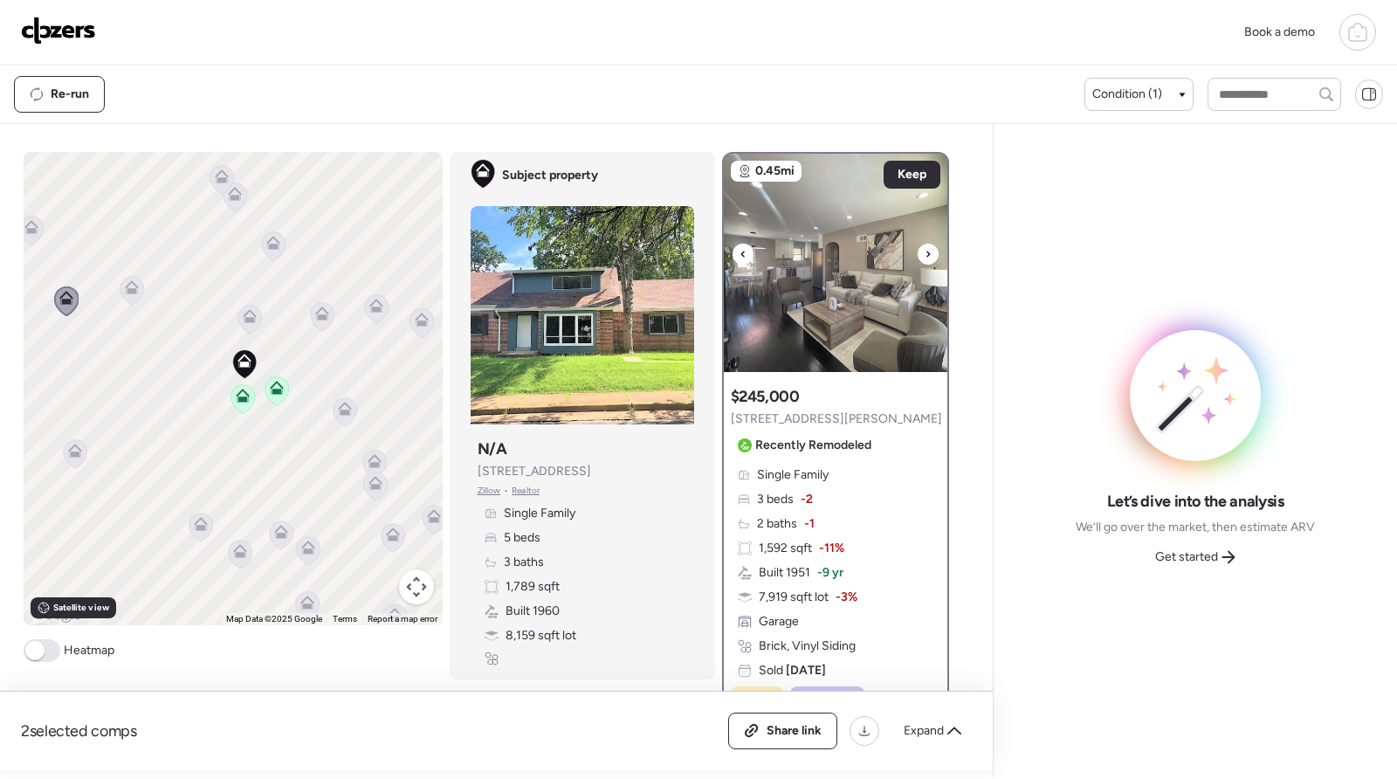
click at [918, 258] on div at bounding box center [928, 254] width 21 height 21
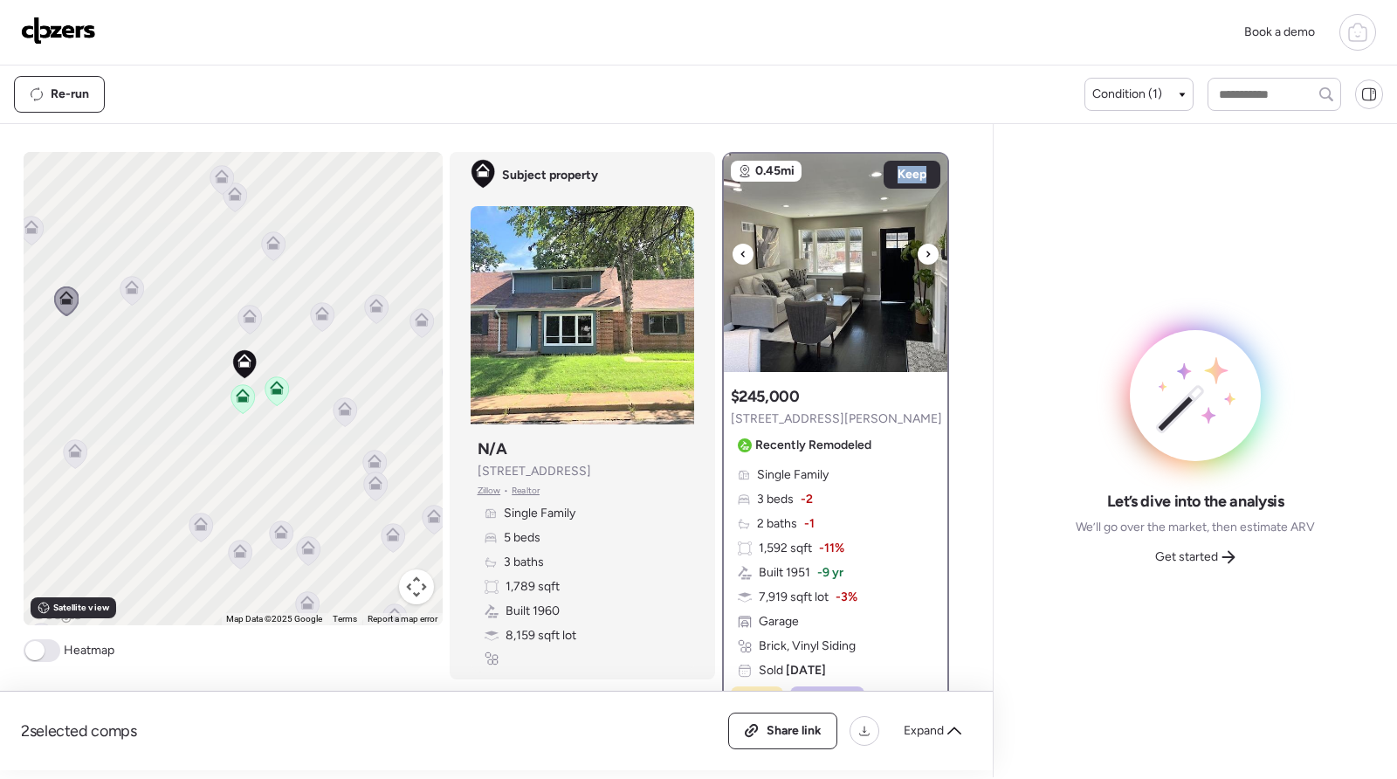
click at [918, 258] on div at bounding box center [928, 254] width 21 height 21
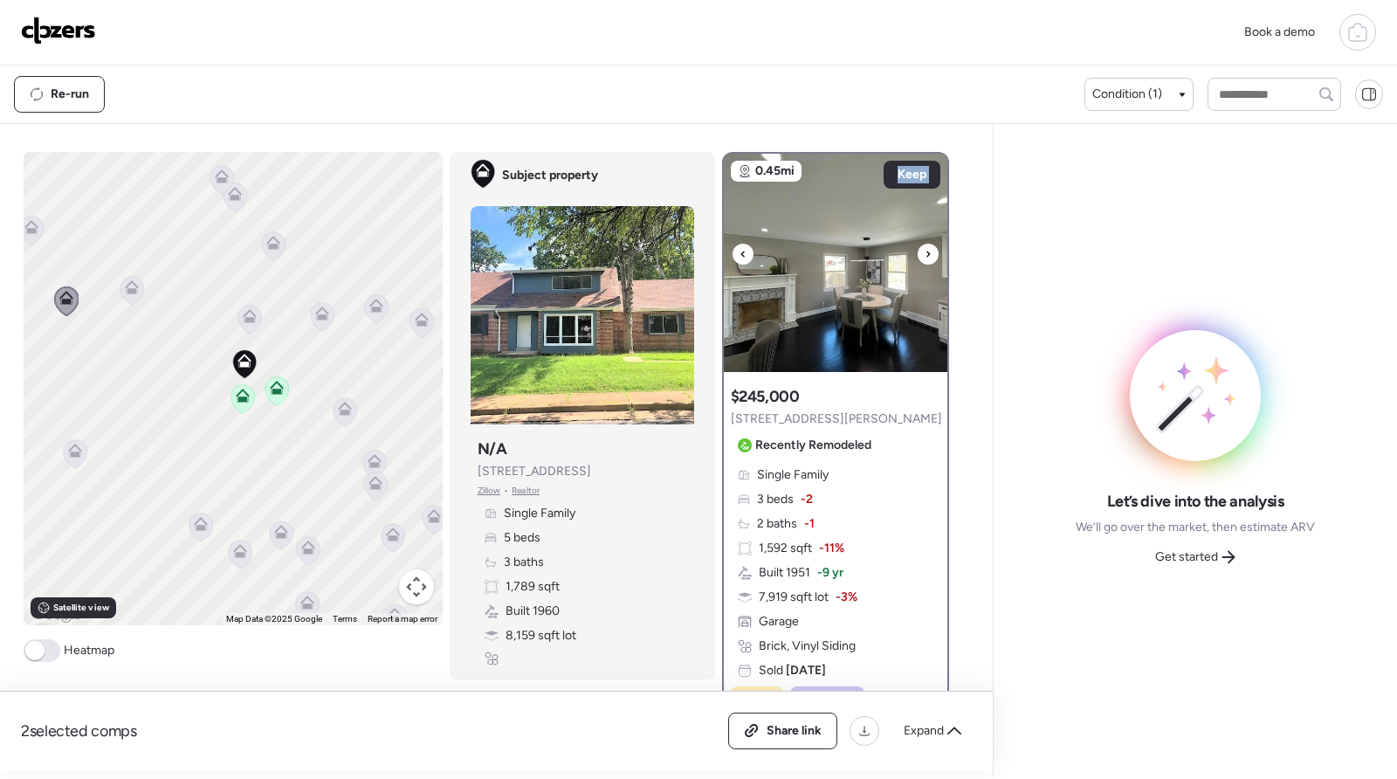
click at [918, 258] on div at bounding box center [928, 254] width 21 height 21
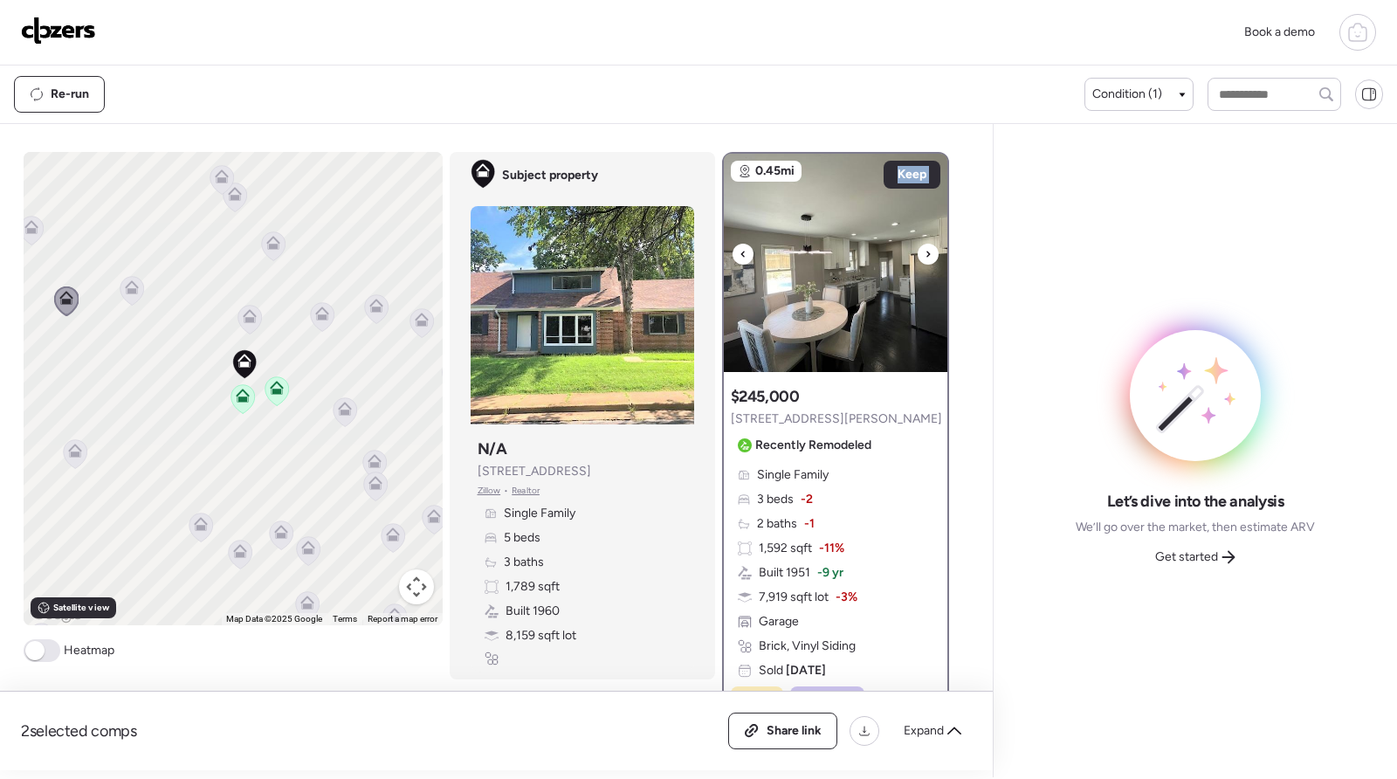
click at [918, 258] on div at bounding box center [928, 254] width 21 height 21
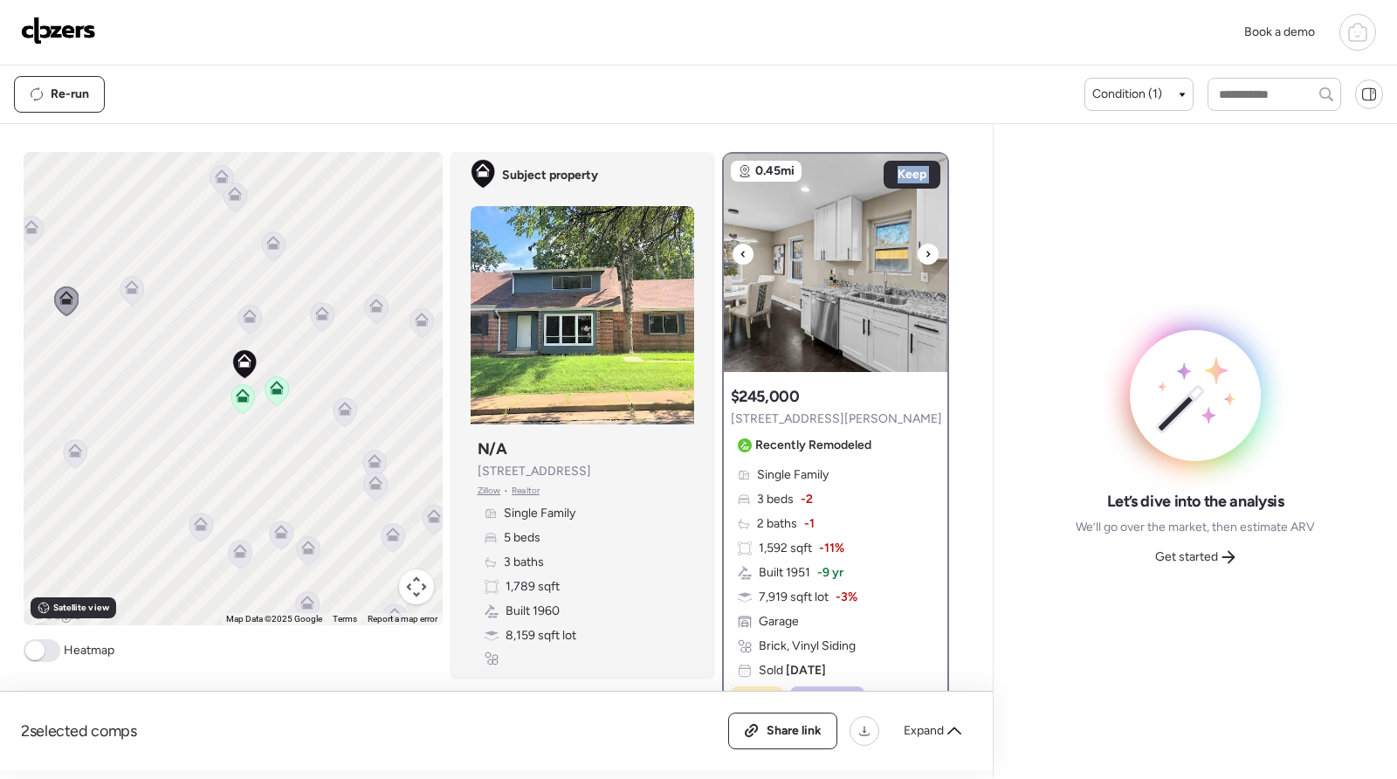
click at [918, 258] on div at bounding box center [928, 254] width 21 height 21
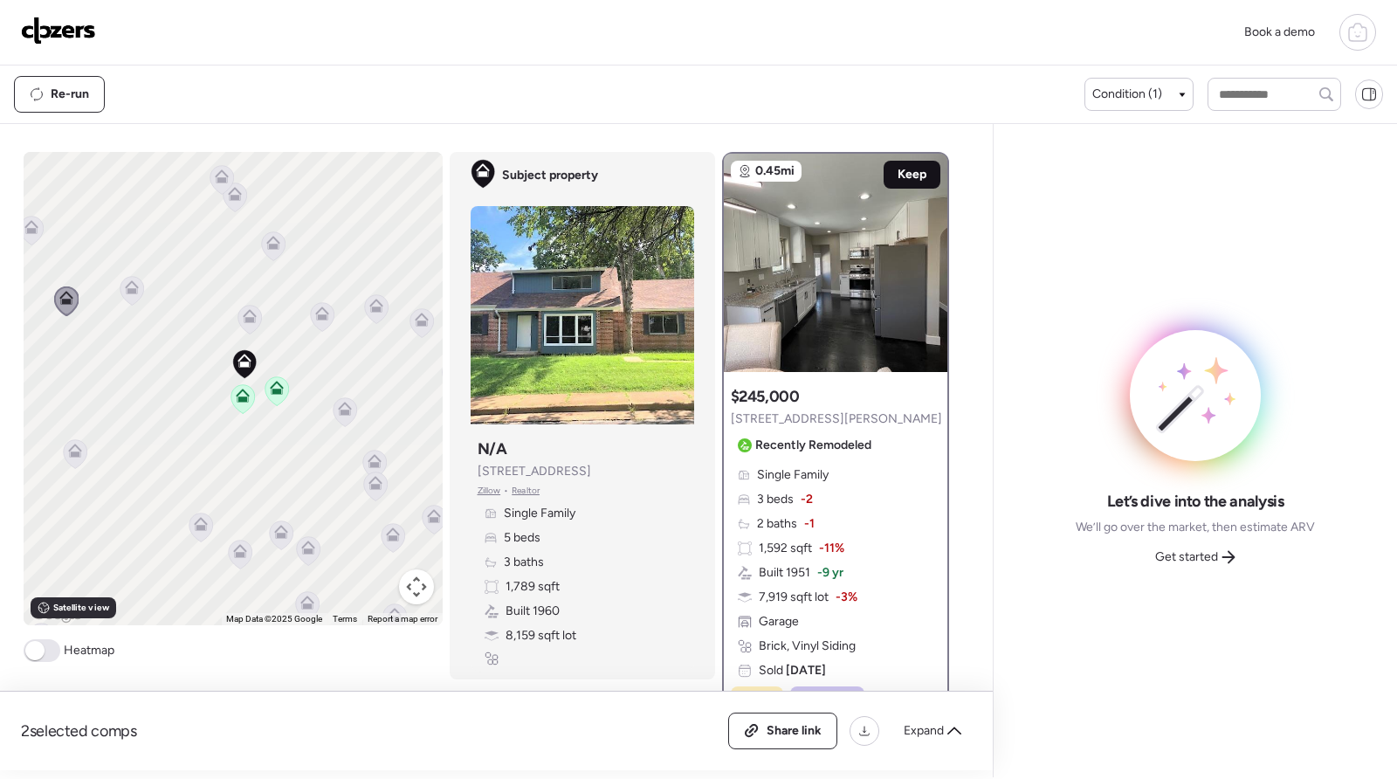
click at [904, 170] on span "Keep" at bounding box center [911, 174] width 29 height 17
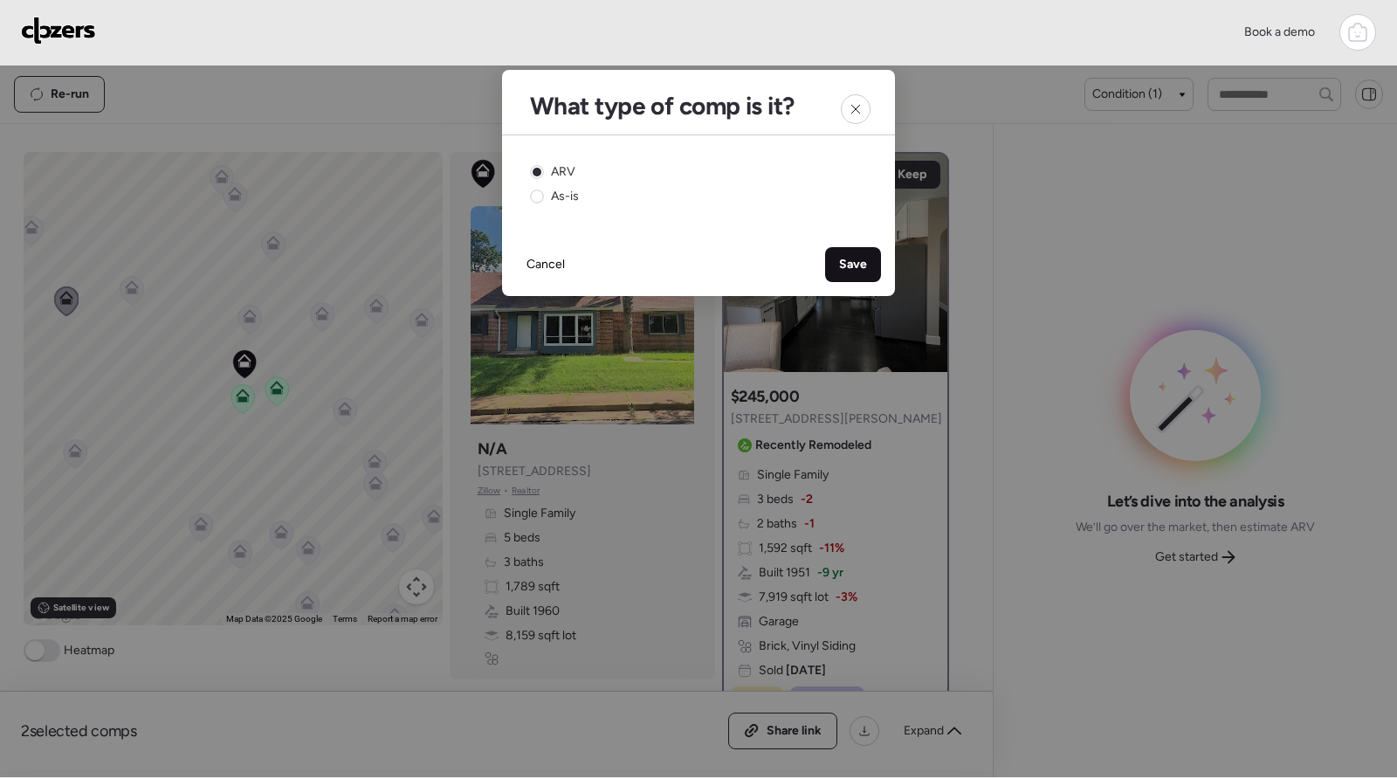
click at [875, 263] on div "Save" at bounding box center [853, 264] width 56 height 35
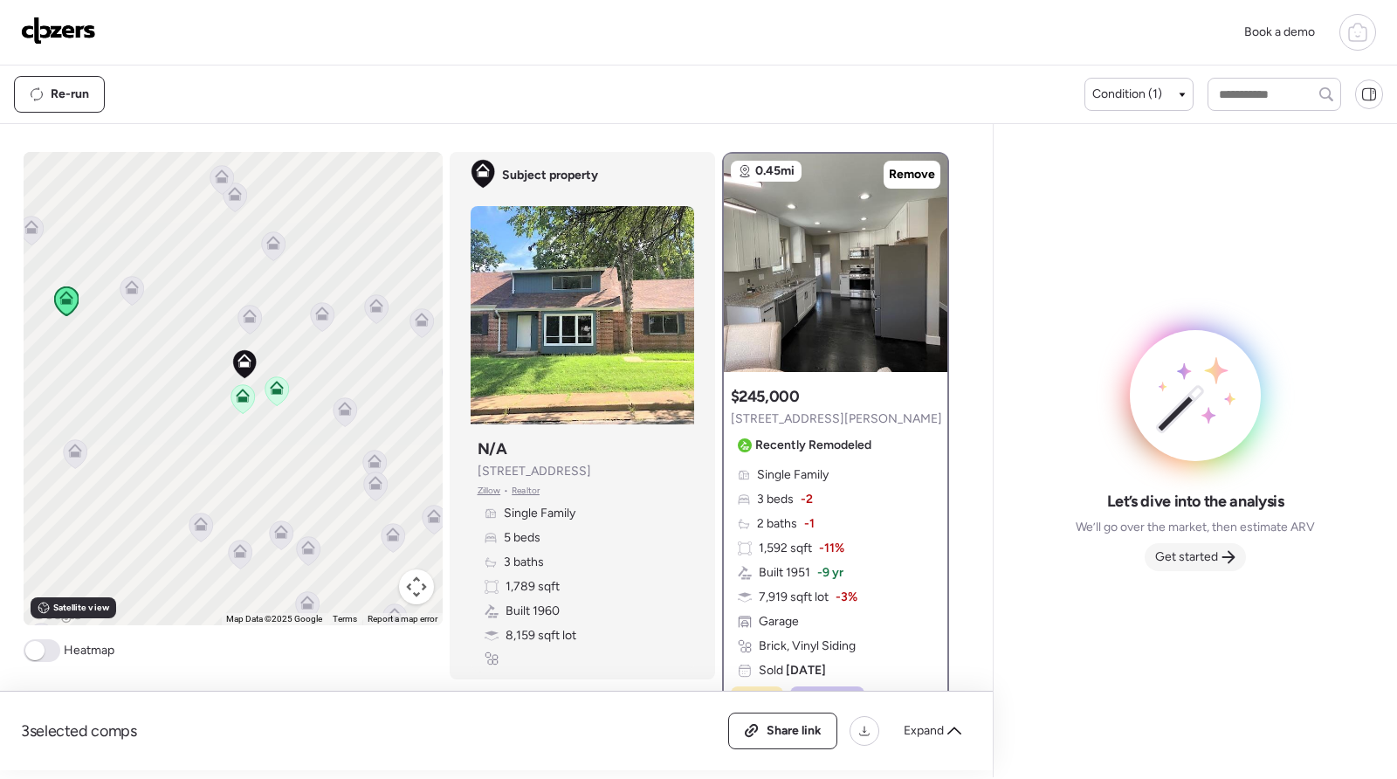
click at [1213, 561] on span "Get started" at bounding box center [1186, 556] width 63 height 17
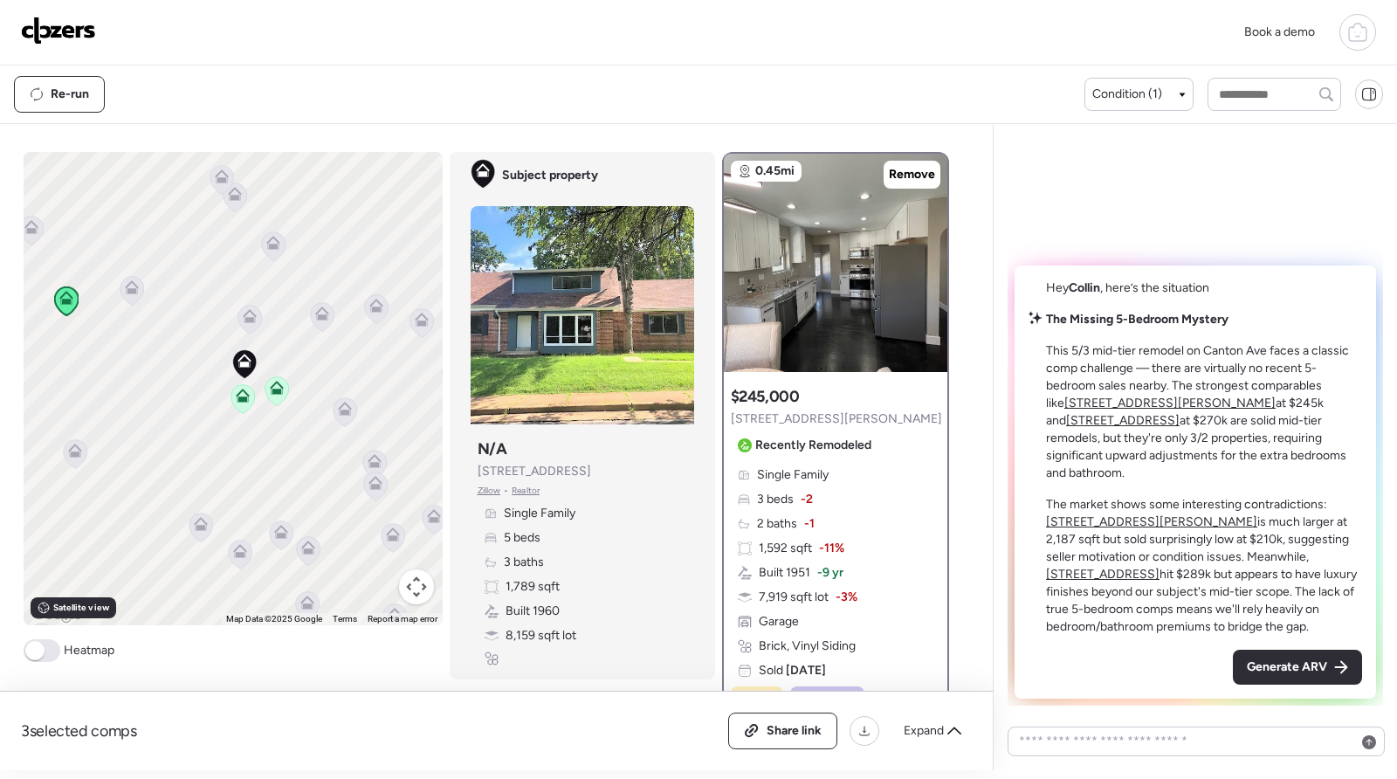
drag, startPoint x: 1288, startPoint y: 671, endPoint x: 1302, endPoint y: 671, distance: 14.0
click at [1288, 671] on span "Generate ARV" at bounding box center [1287, 666] width 80 height 17
